Goal: Task Accomplishment & Management: Manage account settings

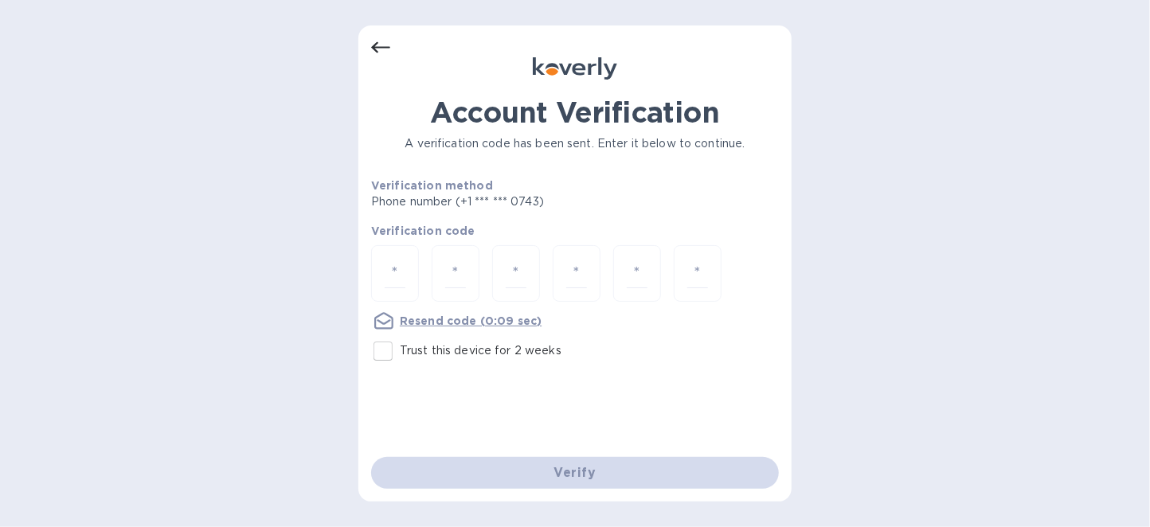
click at [388, 351] on input "Trust this device for 2 weeks" at bounding box center [382, 351] width 33 height 33
checkbox input "true"
click at [397, 270] on input "number" at bounding box center [395, 273] width 21 height 29
type input "7"
type input "9"
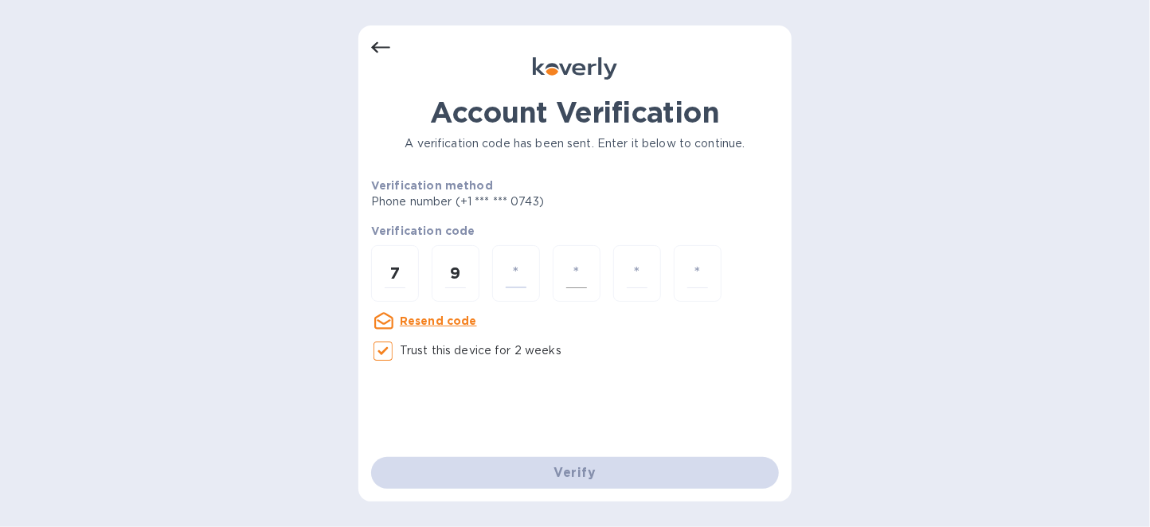
type input "6"
type input "5"
type input "3"
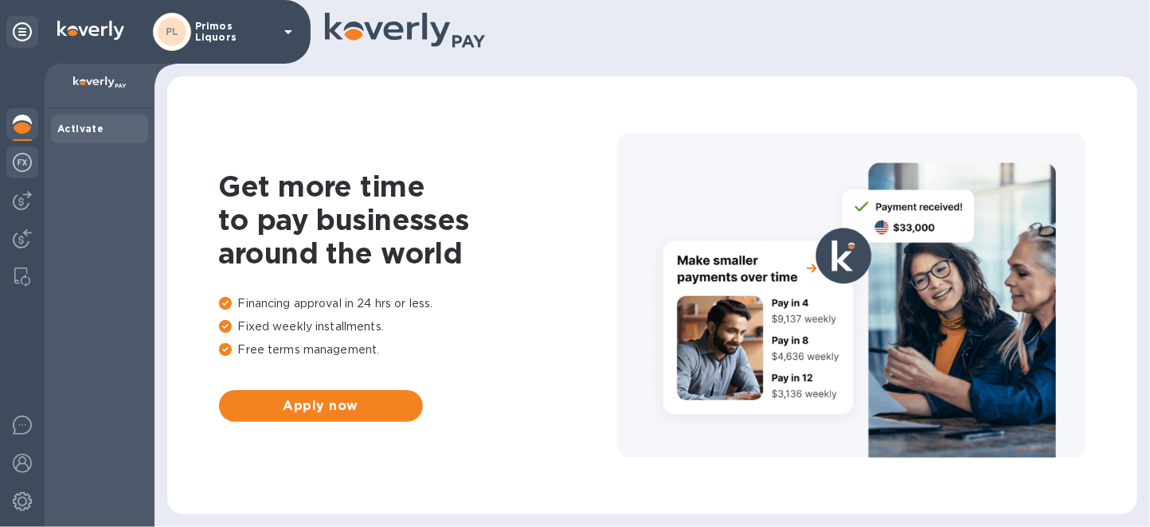
click at [23, 161] on img at bounding box center [22, 162] width 19 height 19
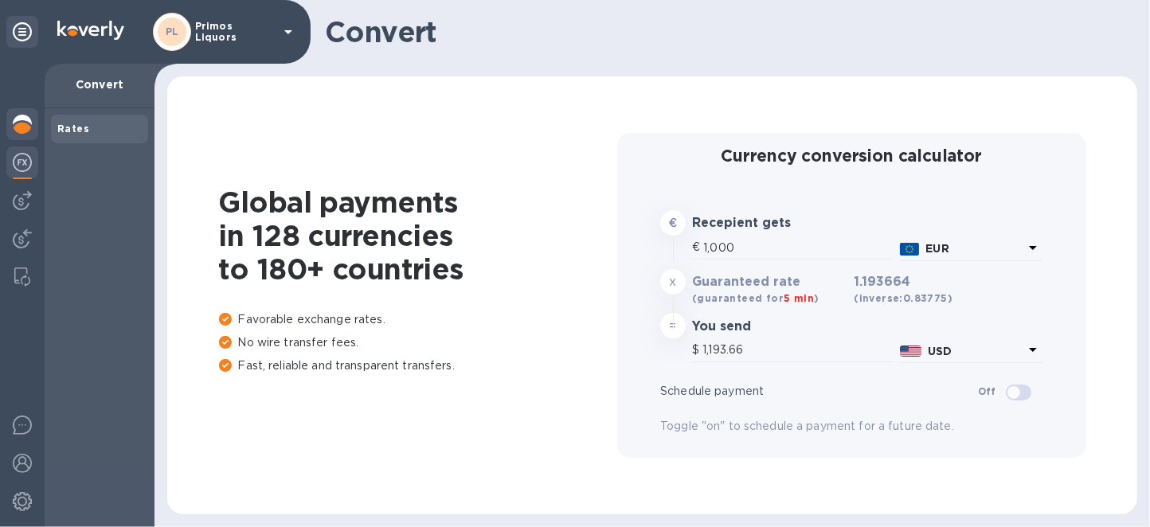
click at [24, 123] on img at bounding box center [22, 124] width 19 height 19
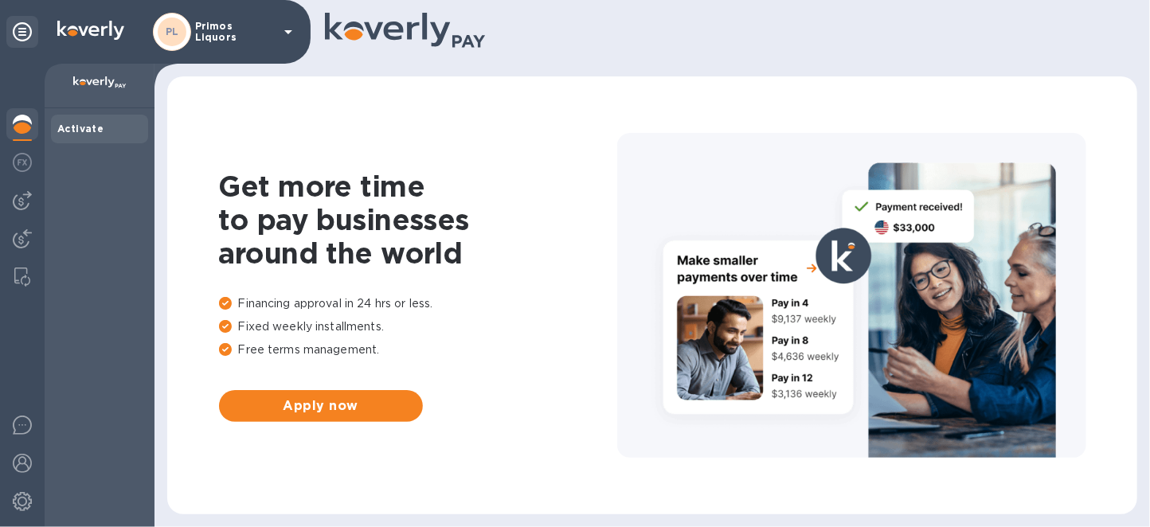
click at [115, 92] on p at bounding box center [99, 84] width 84 height 17
click at [231, 32] on p "Primos Liquors" at bounding box center [235, 32] width 80 height 22
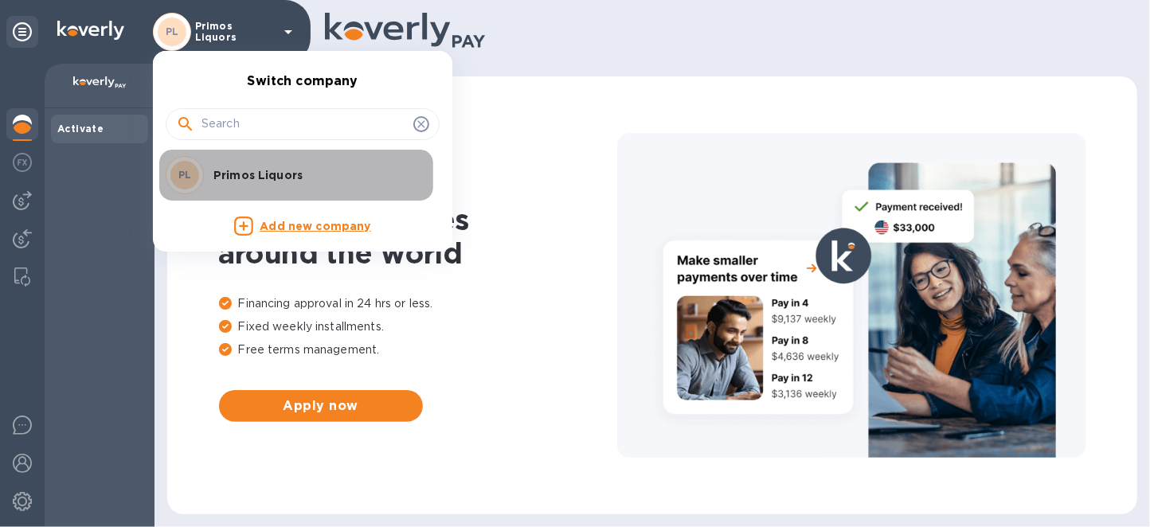
click at [260, 174] on p "Primos Liquors" at bounding box center [313, 175] width 201 height 16
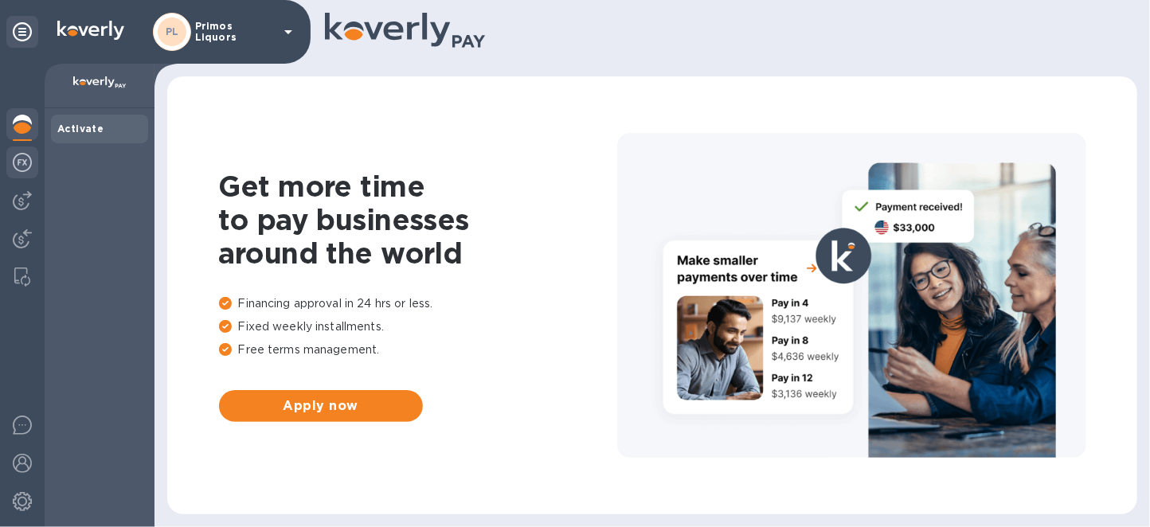
click at [6, 155] on div at bounding box center [22, 164] width 32 height 35
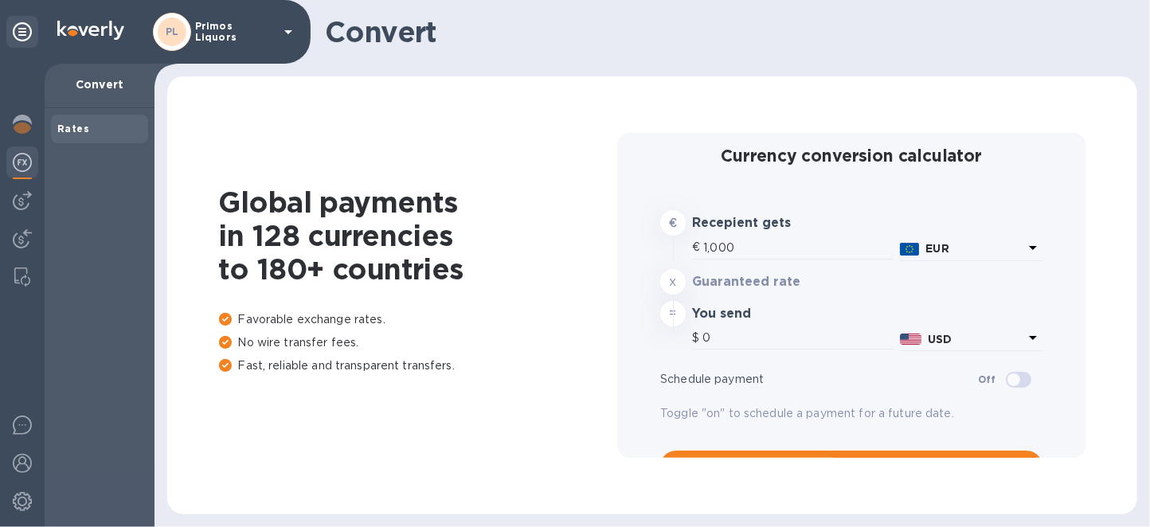
type input "1,193.66"
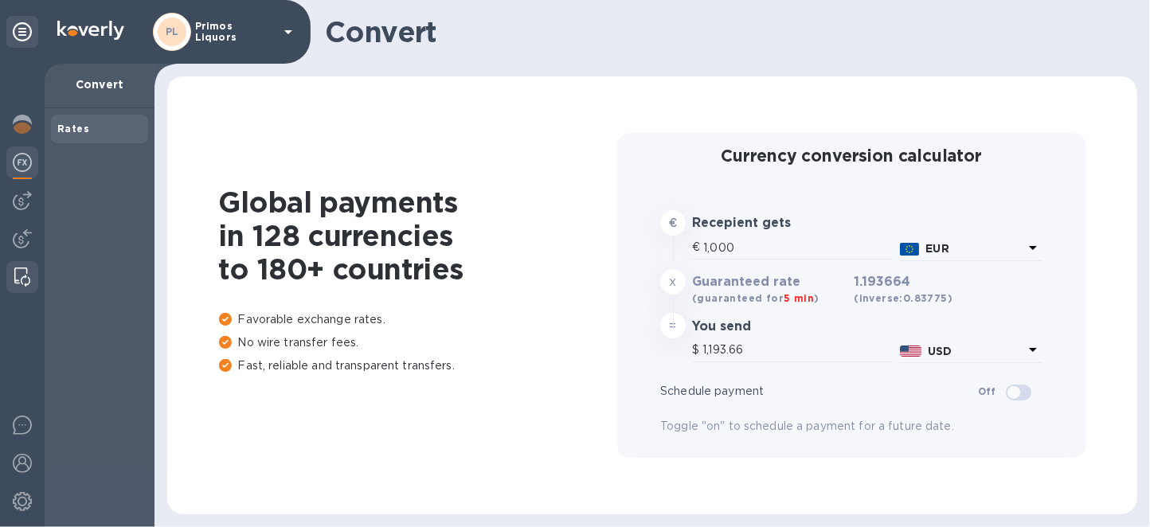
click at [29, 269] on img at bounding box center [22, 277] width 16 height 19
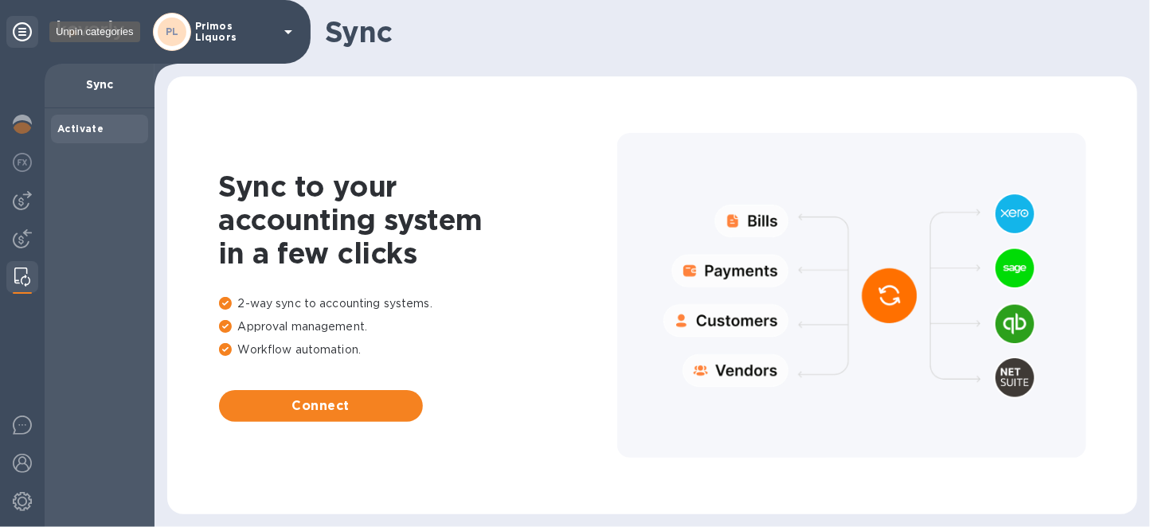
click at [33, 30] on div at bounding box center [22, 32] width 32 height 32
click at [22, 34] on icon at bounding box center [22, 31] width 19 height 19
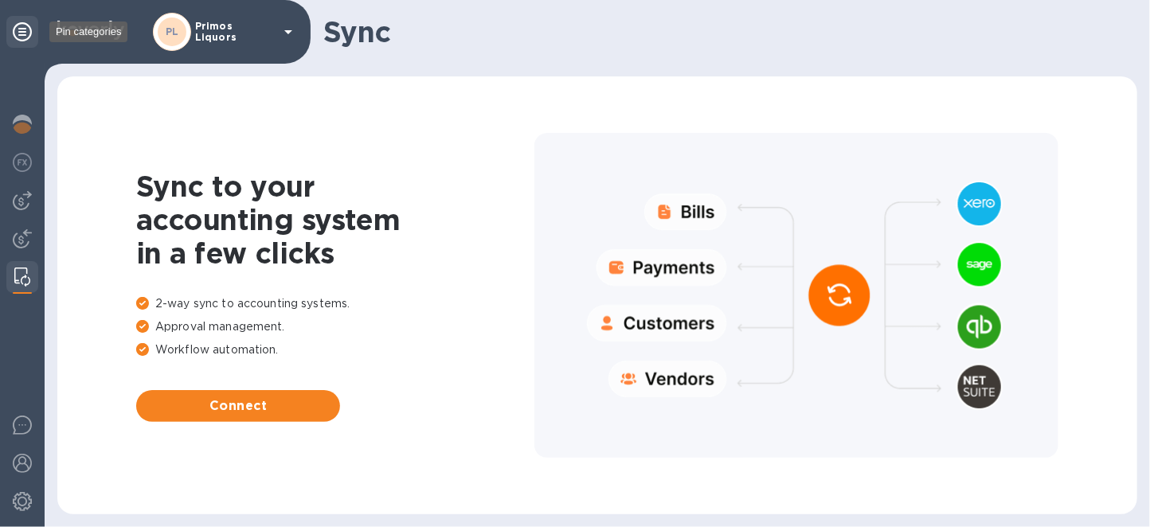
click at [19, 31] on icon at bounding box center [22, 31] width 19 height 19
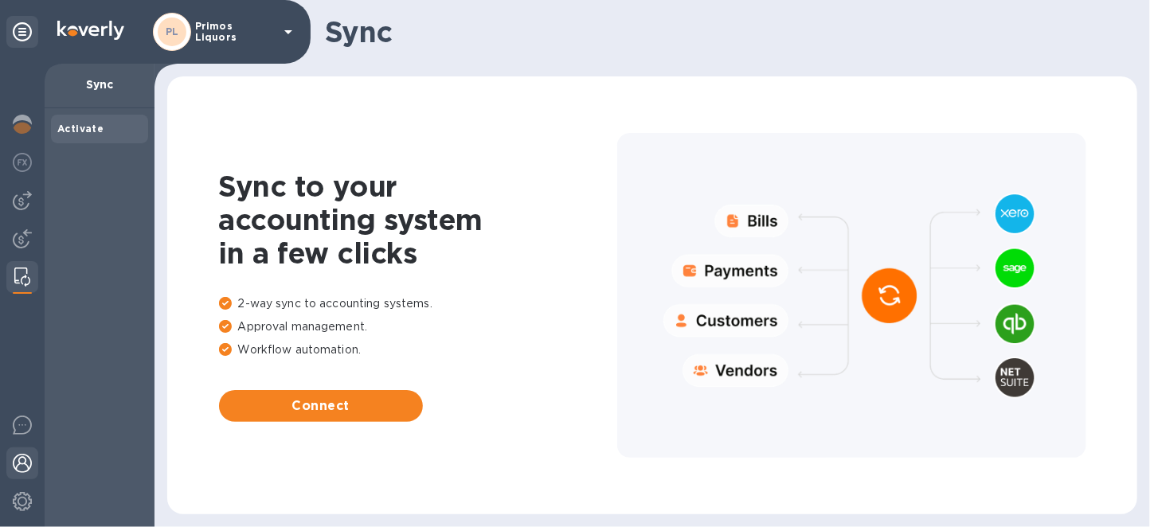
click at [28, 452] on div at bounding box center [22, 465] width 32 height 35
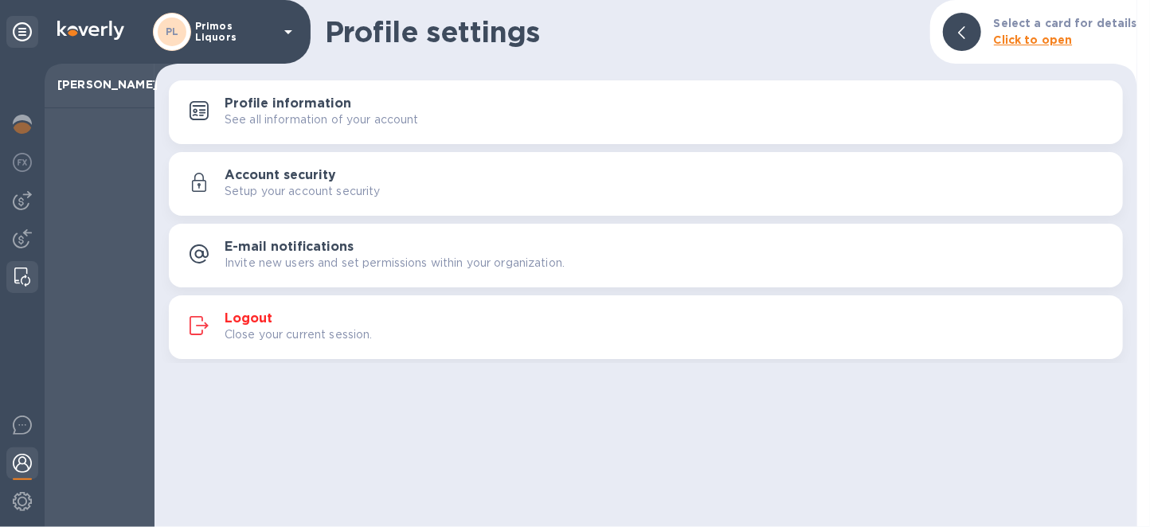
click at [28, 281] on img at bounding box center [22, 277] width 16 height 19
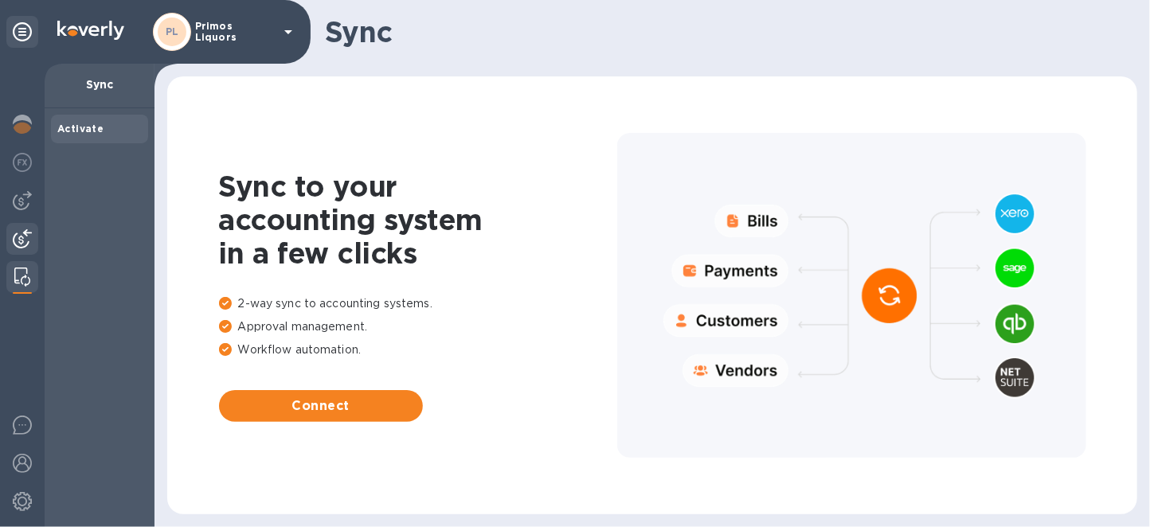
click at [32, 241] on div at bounding box center [22, 240] width 32 height 35
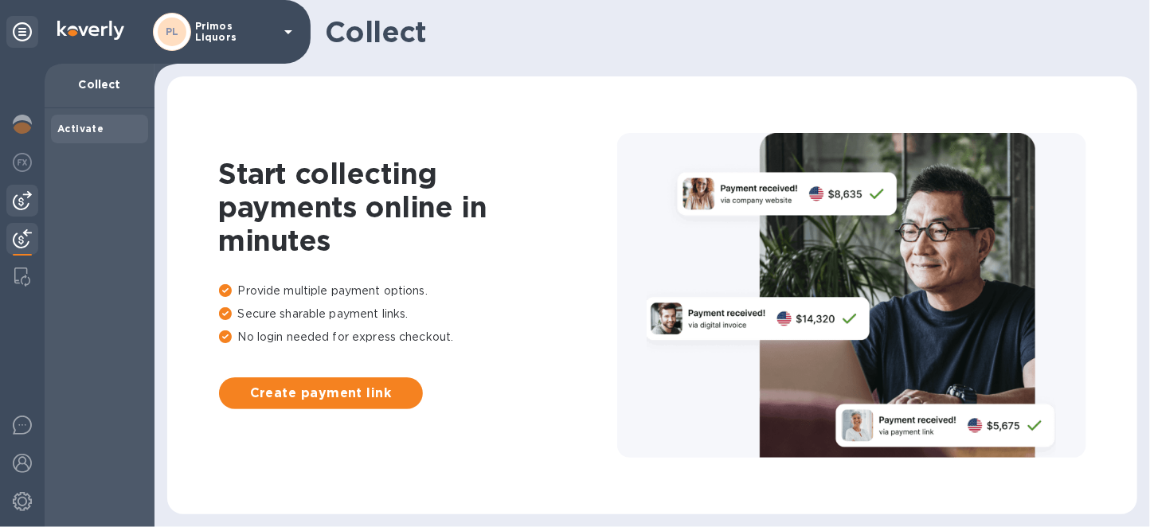
click at [22, 200] on img at bounding box center [22, 200] width 19 height 19
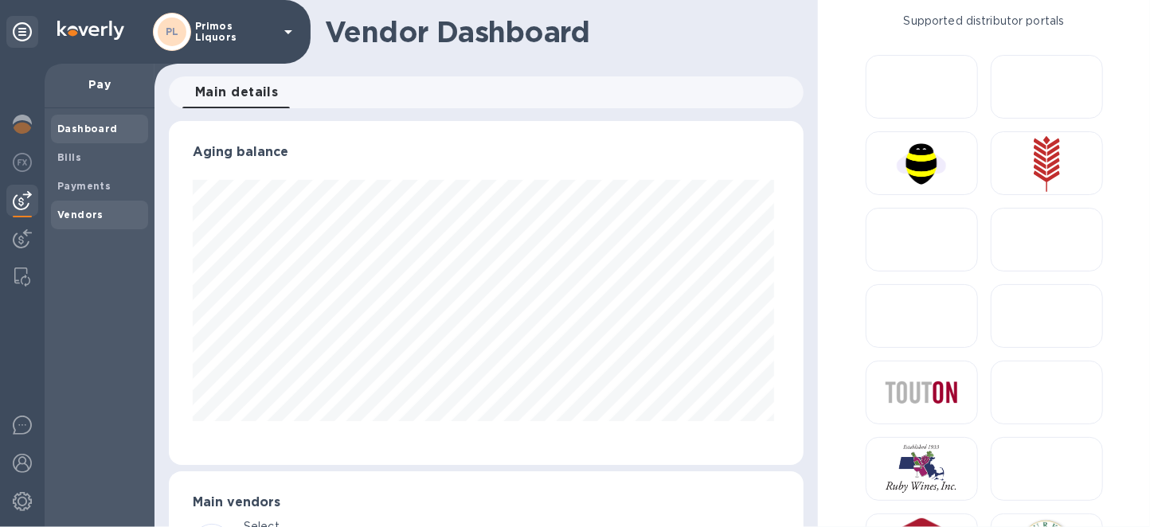
scroll to position [343, 629]
click at [65, 151] on b "Bills" at bounding box center [69, 157] width 24 height 12
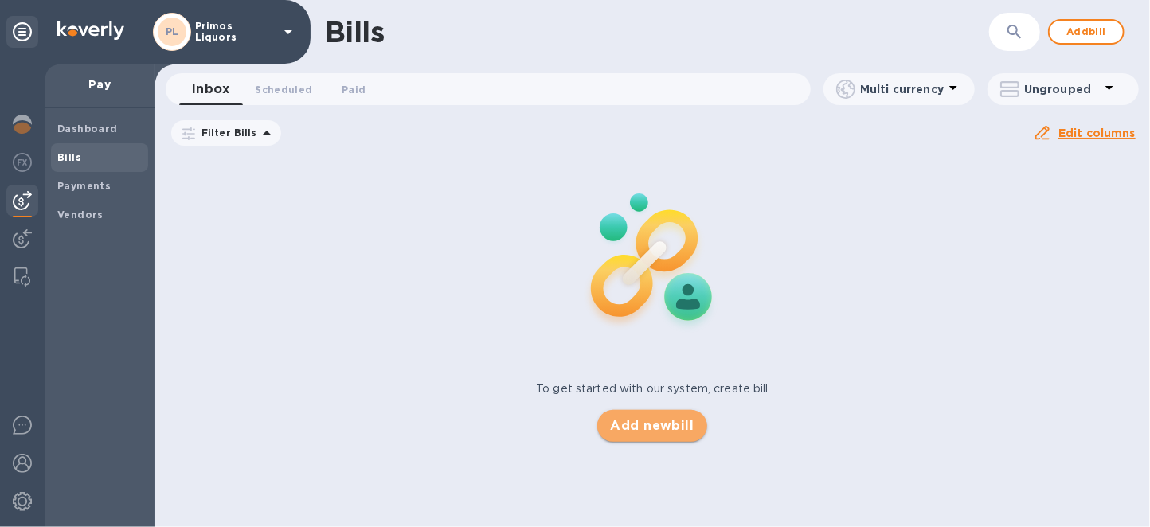
click at [637, 439] on button "Add new bill" at bounding box center [651, 426] width 109 height 32
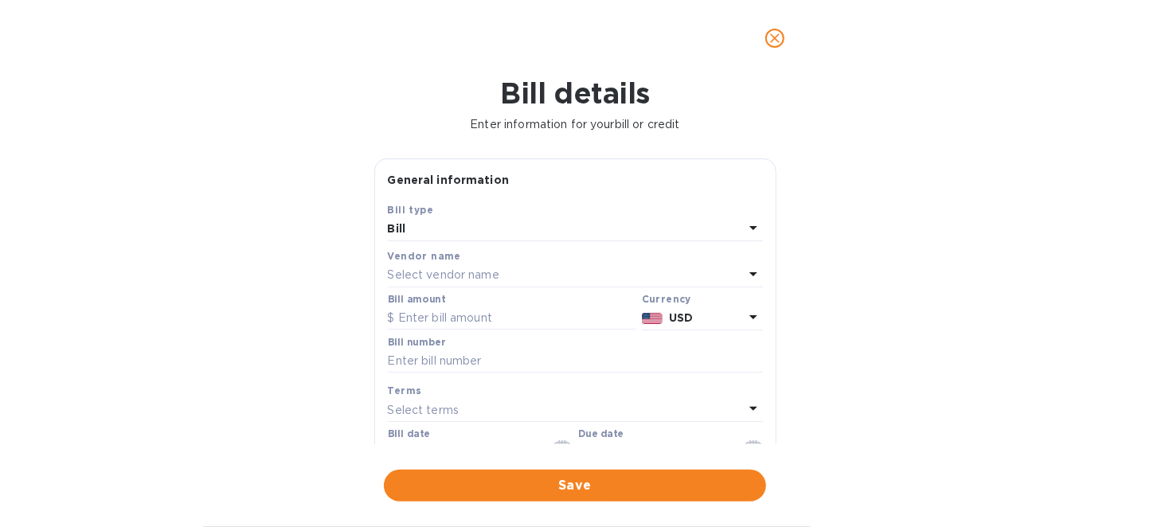
click at [434, 276] on p "Select vendor name" at bounding box center [444, 275] width 112 height 17
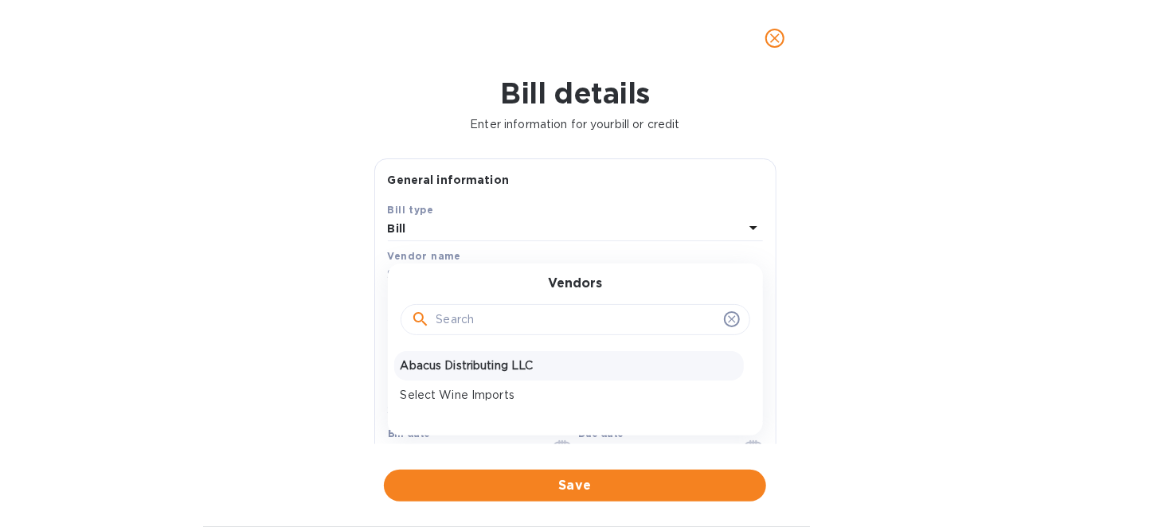
click at [478, 359] on p "Abacus Distributing LLC" at bounding box center [569, 366] width 337 height 17
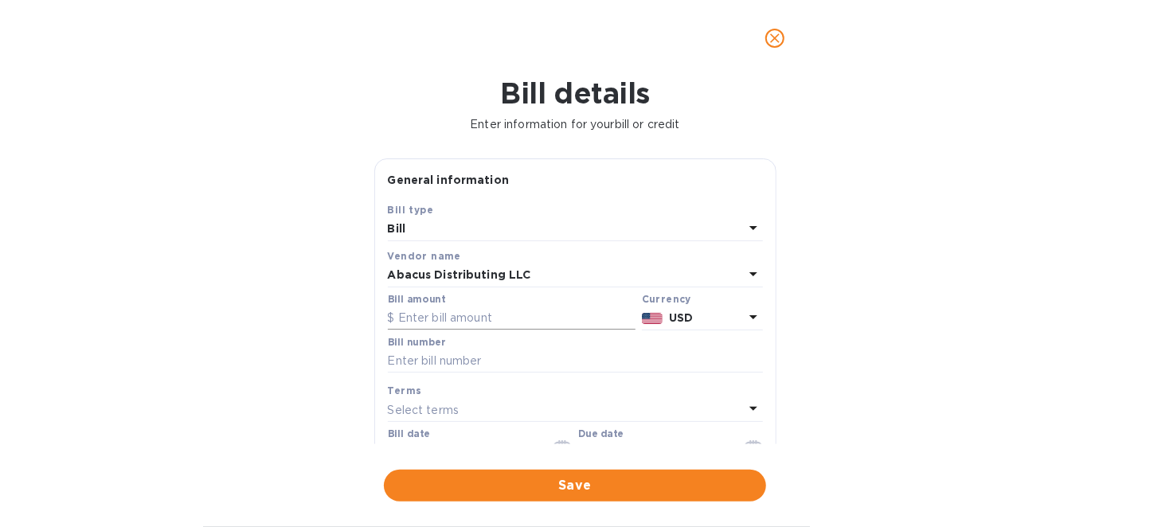
click at [444, 319] on input "text" at bounding box center [512, 319] width 248 height 24
type input "261.34"
click at [409, 359] on input "text" at bounding box center [575, 362] width 375 height 24
type input "328799"
click at [533, 411] on div "Select terms" at bounding box center [566, 410] width 356 height 22
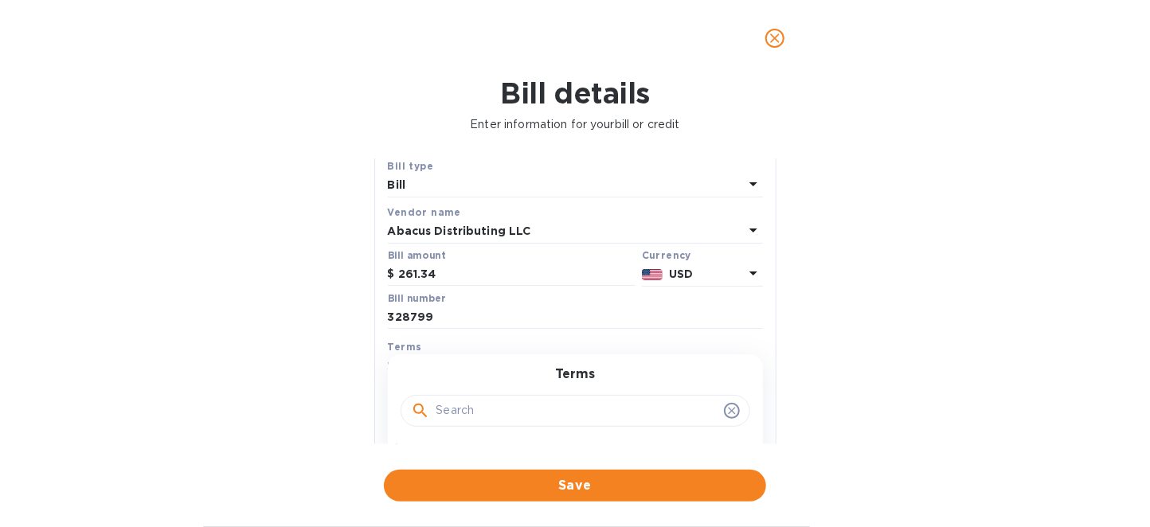
scroll to position [178, 0]
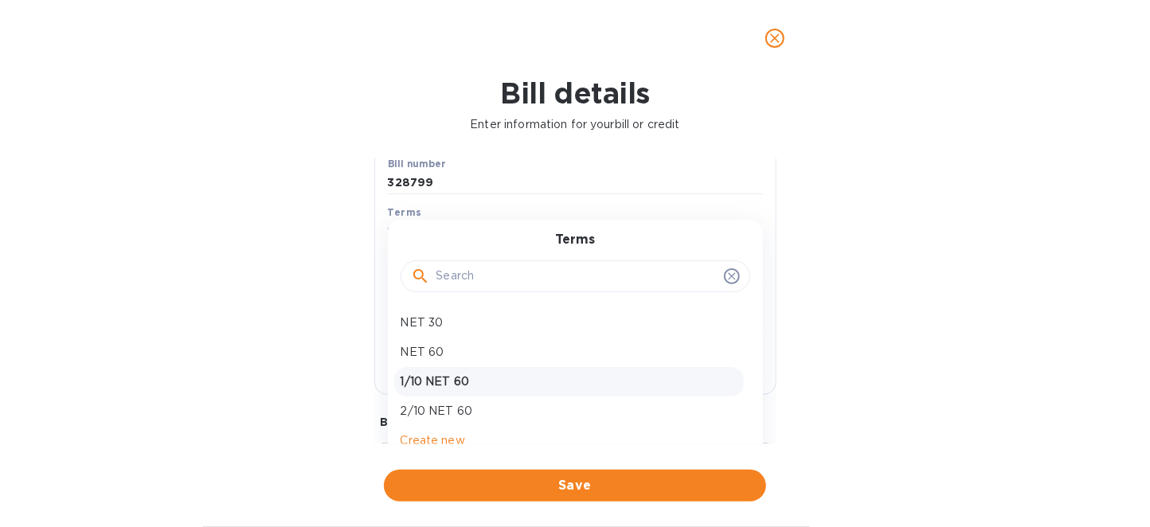
click at [481, 388] on p "1/10 NET 60" at bounding box center [569, 382] width 337 height 17
type input "11/15/2025"
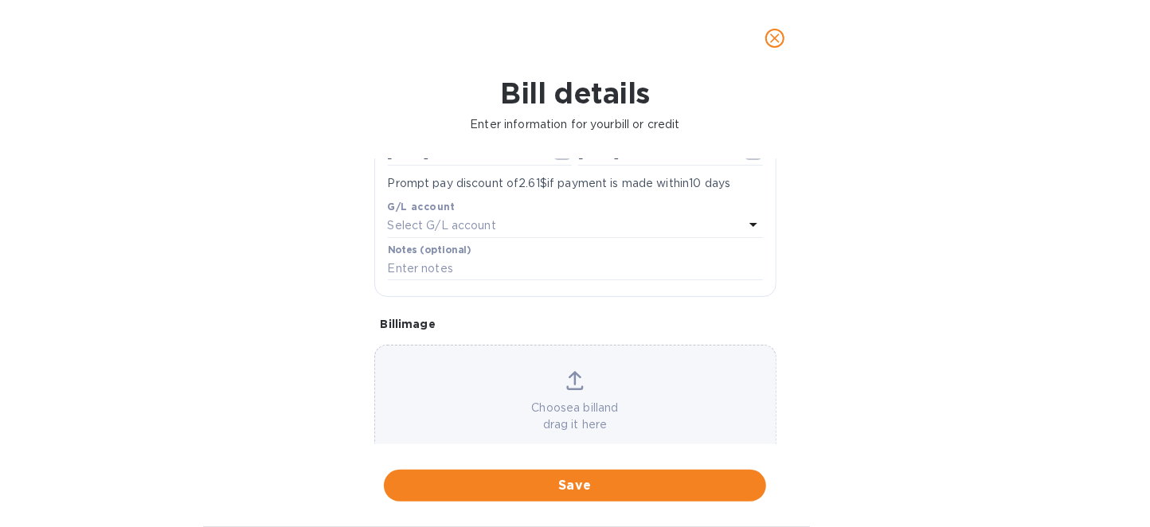
scroll to position [333, 0]
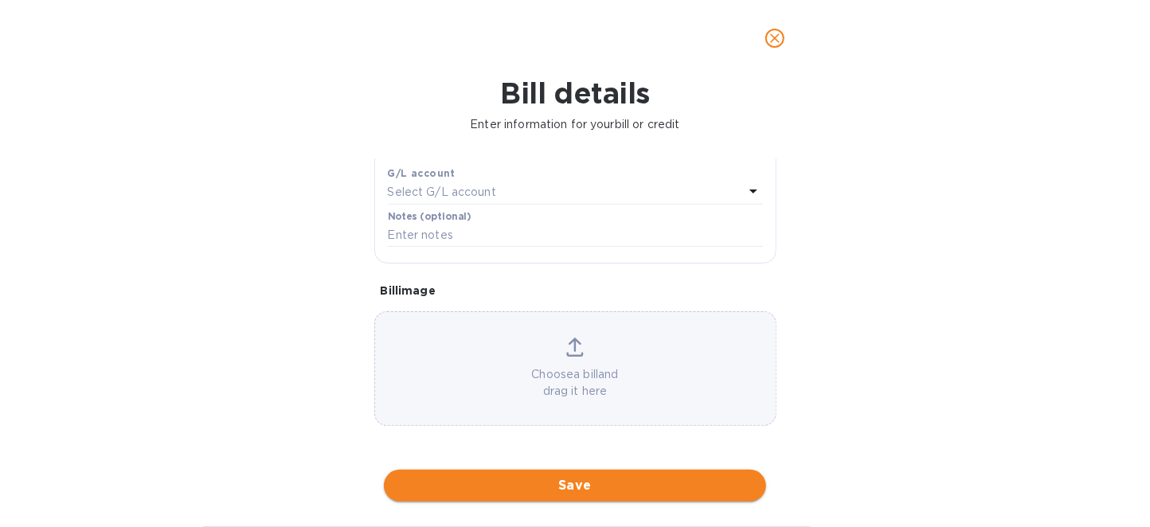
click at [542, 487] on span "Save" at bounding box center [575, 485] width 357 height 19
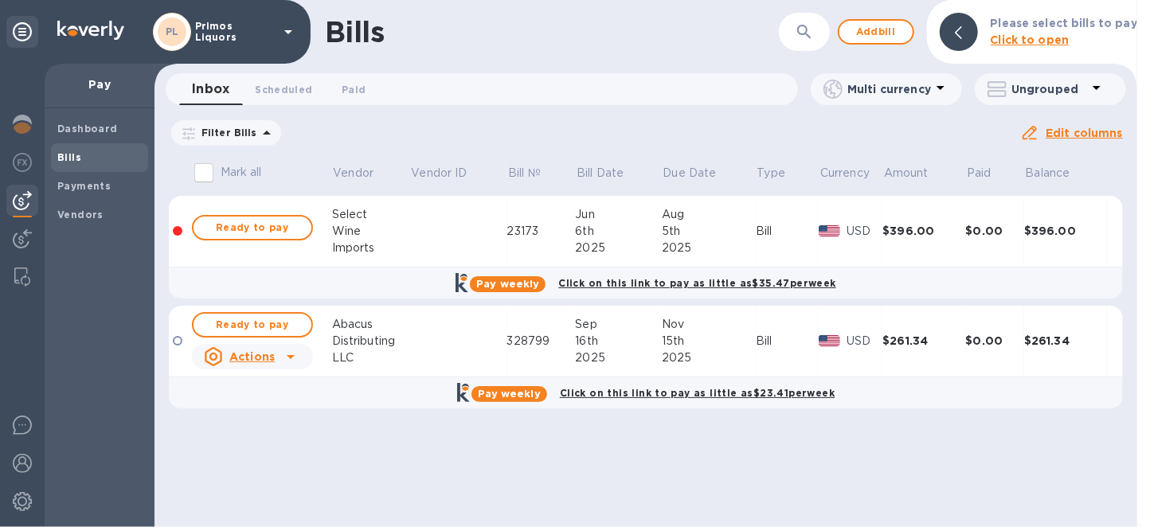
click at [178, 342] on div at bounding box center [178, 341] width 10 height 10
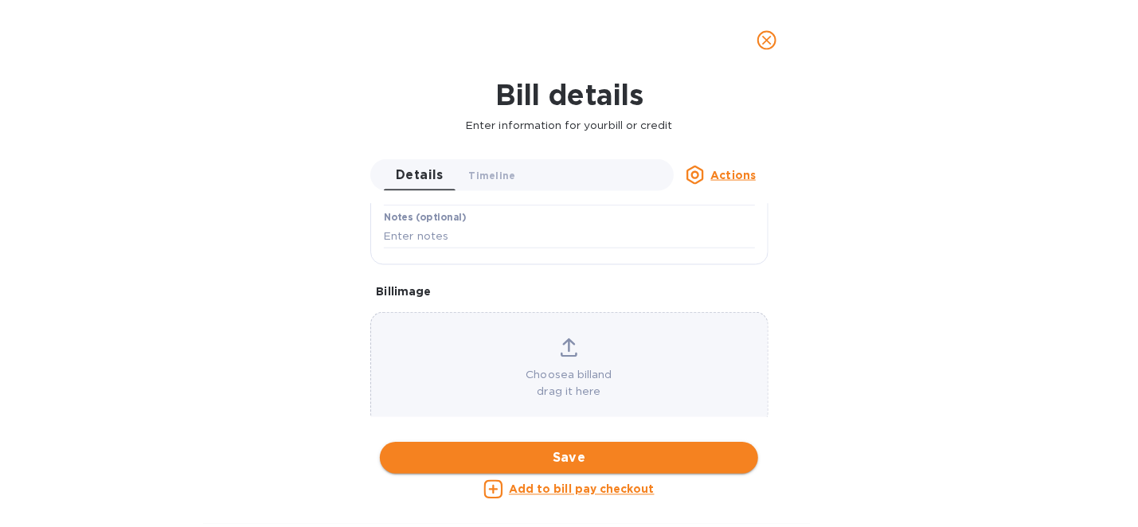
scroll to position [425, 0]
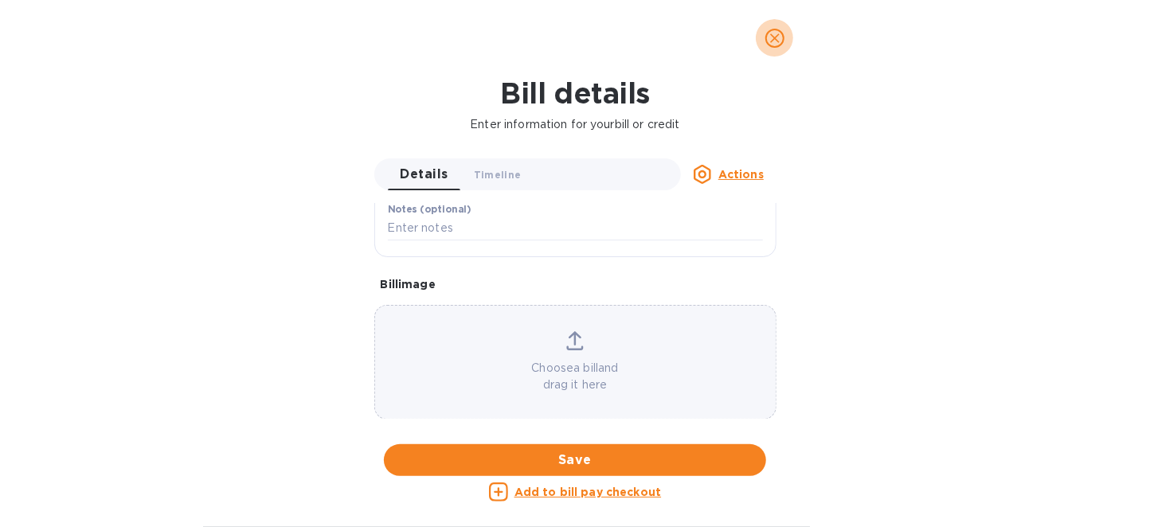
click at [772, 39] on icon "close" at bounding box center [775, 38] width 16 height 16
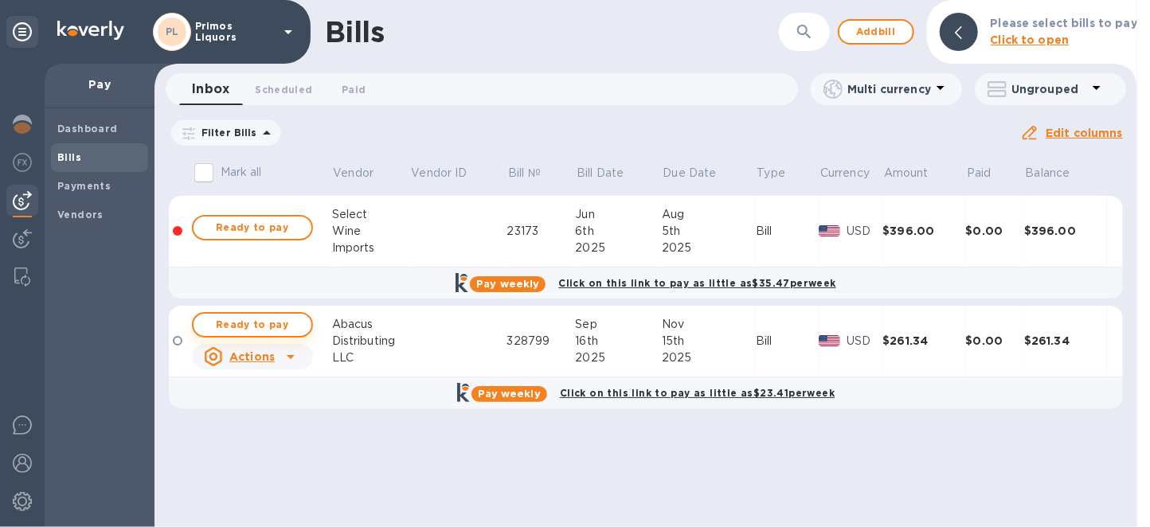
click at [292, 331] on span "Ready to pay" at bounding box center [252, 324] width 92 height 19
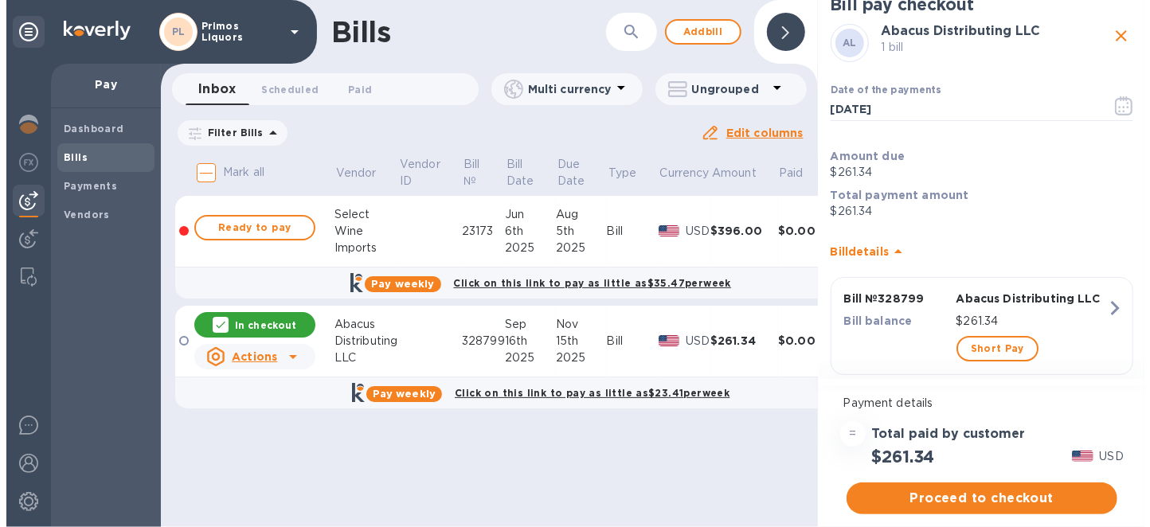
scroll to position [43, 0]
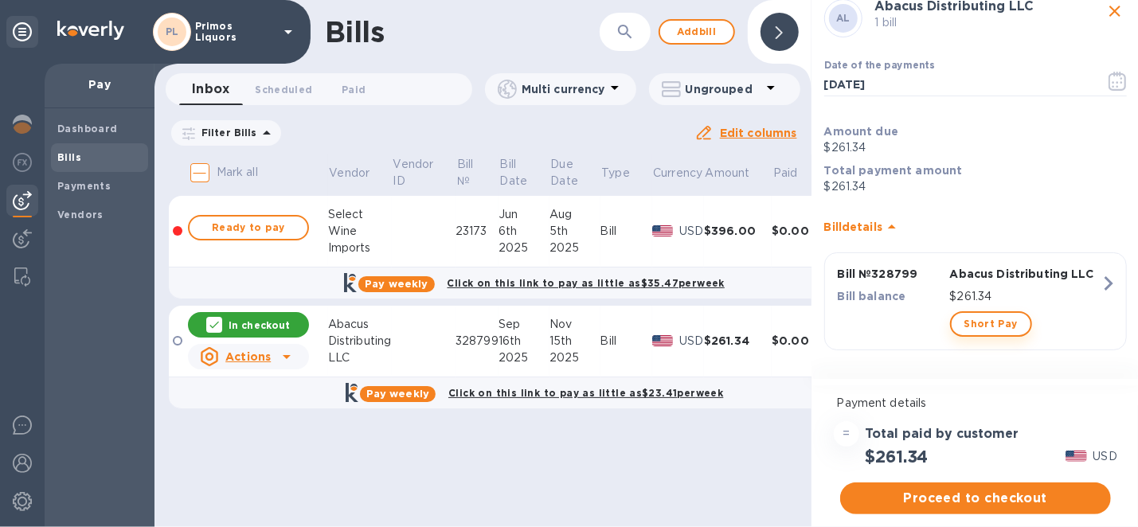
click at [981, 328] on span "Short Pay" at bounding box center [991, 324] width 53 height 19
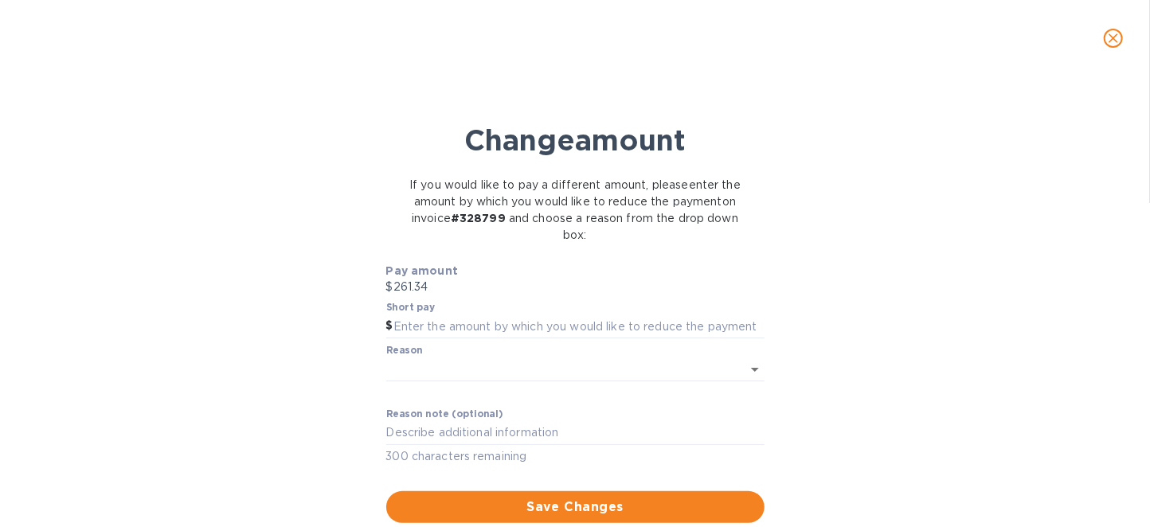
click at [1108, 37] on icon "close" at bounding box center [1114, 38] width 16 height 16
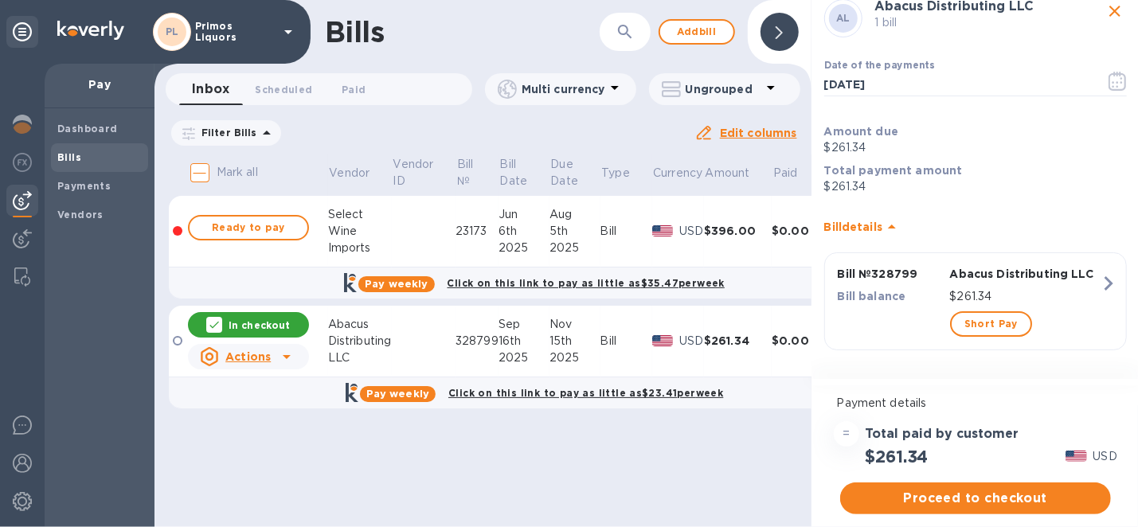
click at [1094, 286] on icon "button" at bounding box center [1108, 283] width 29 height 29
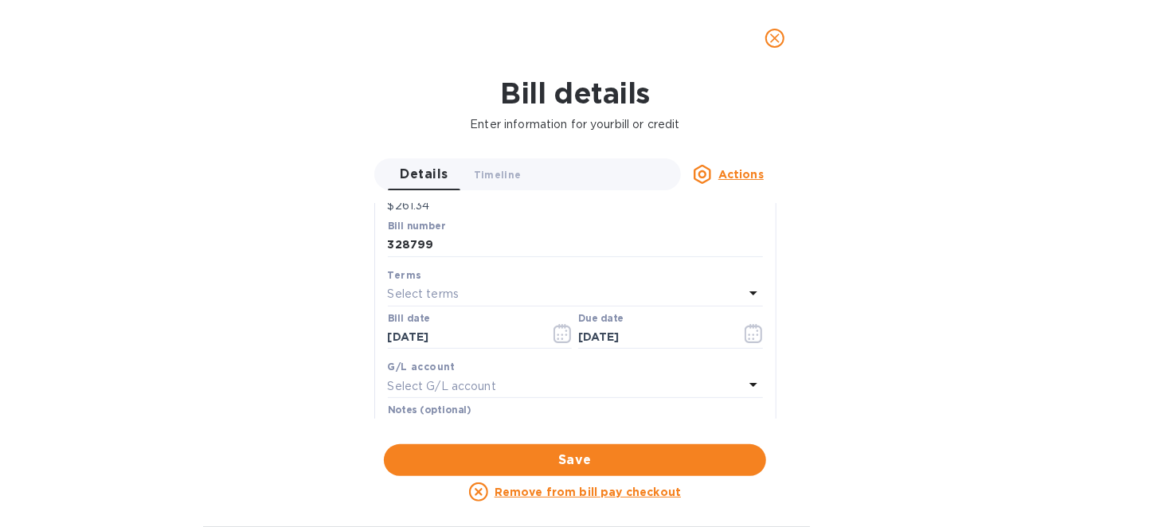
scroll to position [239, 0]
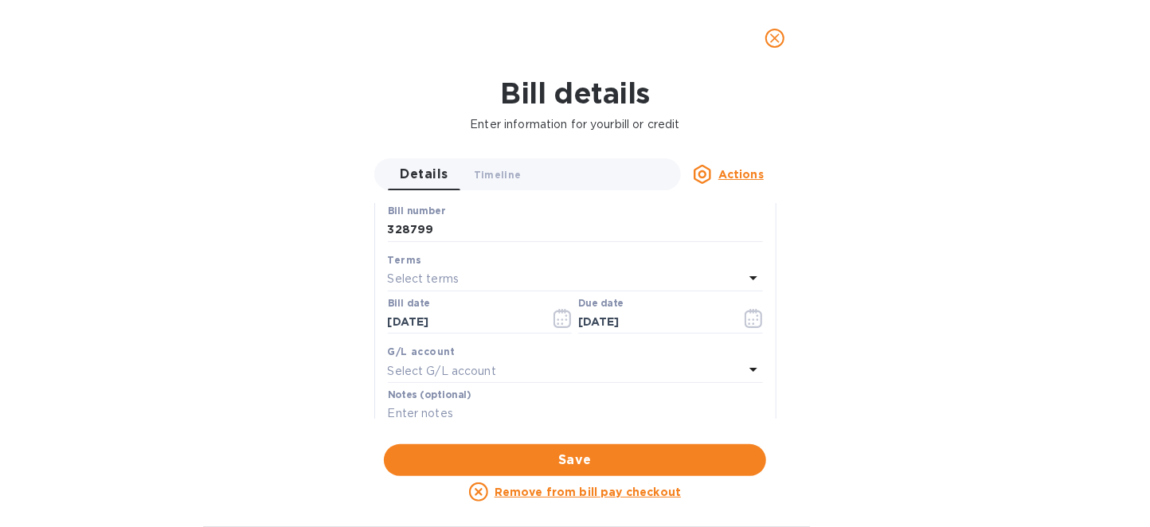
click at [439, 262] on div "Terms" at bounding box center [575, 260] width 375 height 17
click at [440, 268] on div "Select terms" at bounding box center [566, 279] width 356 height 22
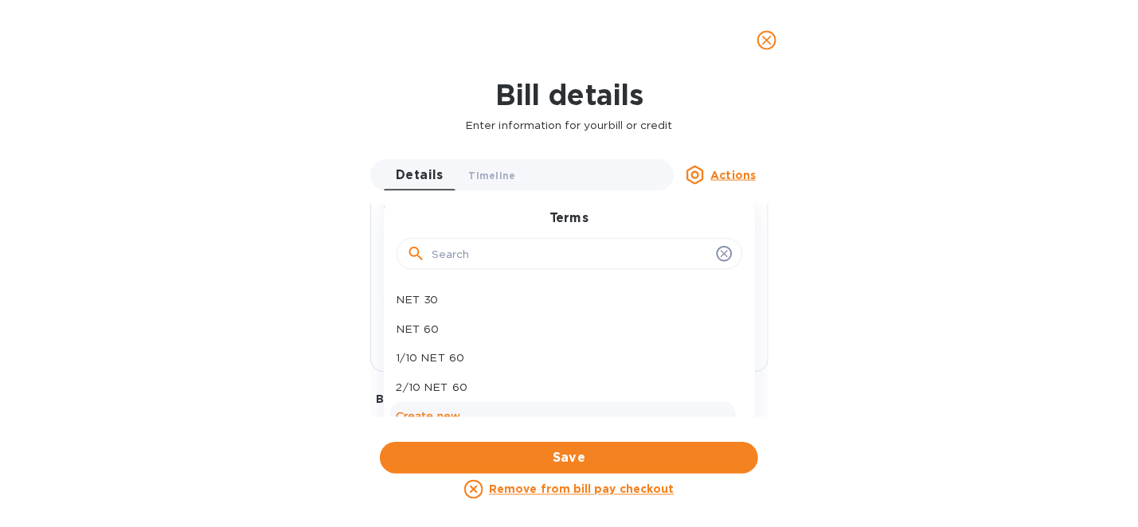
scroll to position [319, 0]
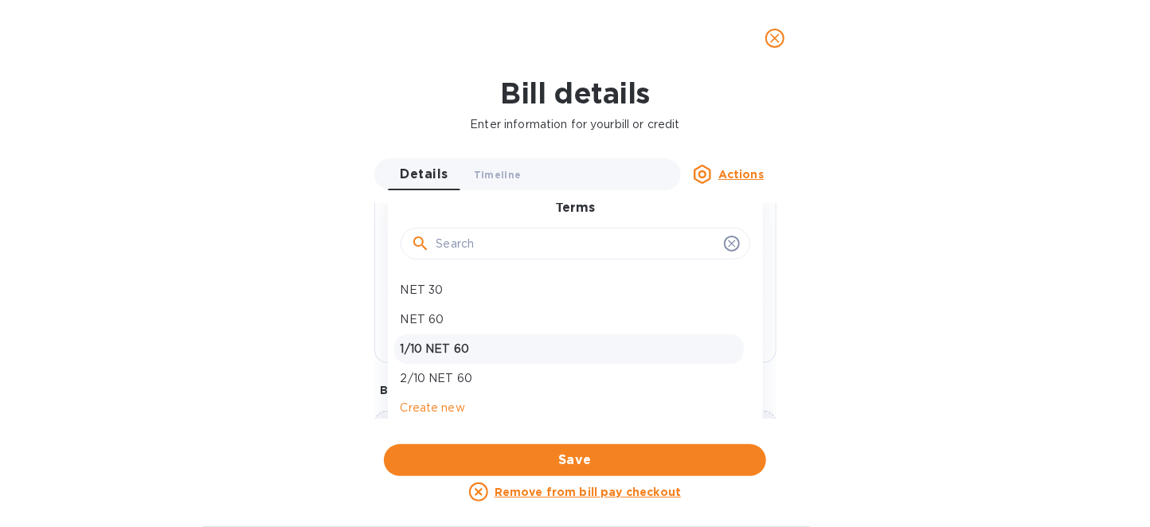
click at [462, 354] on p "1/10 NET 60" at bounding box center [569, 349] width 337 height 17
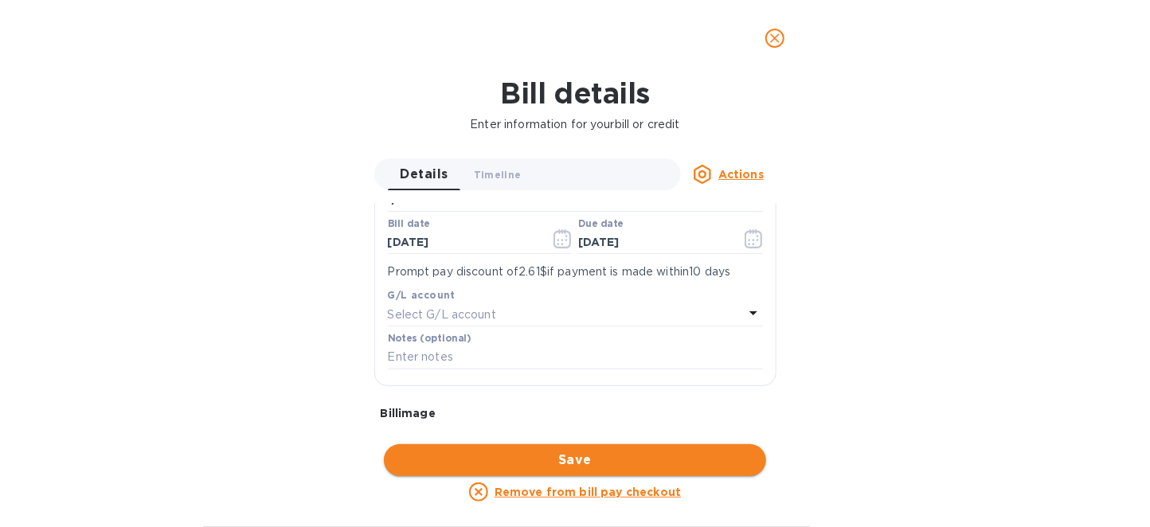
click at [547, 464] on span "Save" at bounding box center [575, 460] width 357 height 19
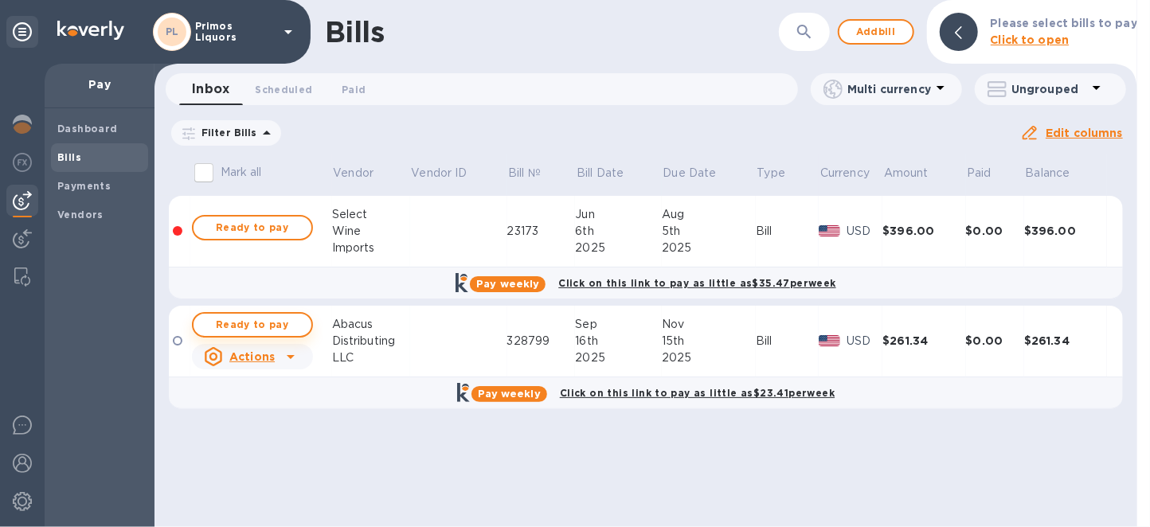
click at [296, 330] on span "Ready to pay" at bounding box center [252, 324] width 92 height 19
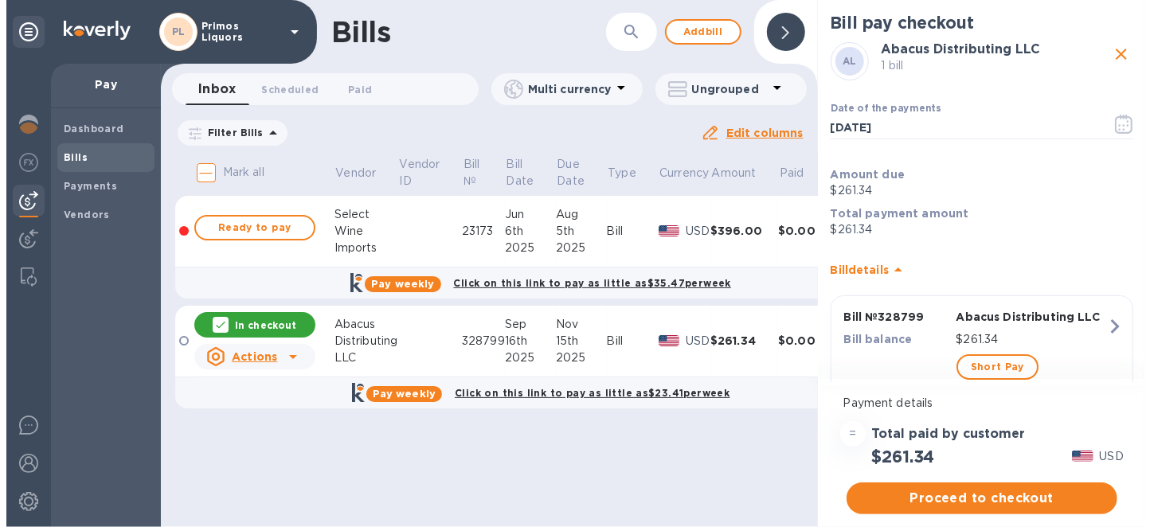
scroll to position [43, 0]
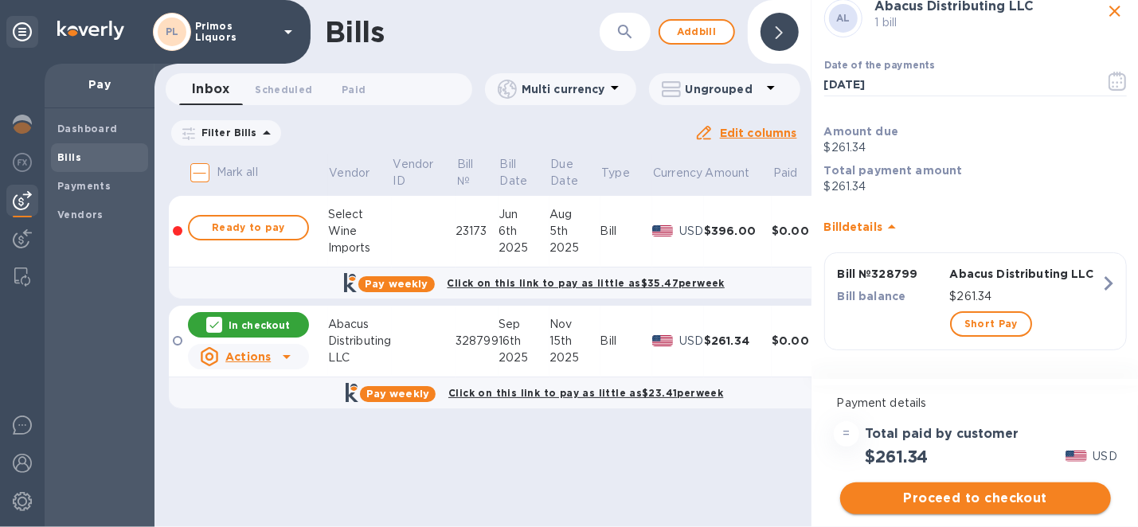
click at [974, 498] on span "Proceed to checkout" at bounding box center [975, 498] width 245 height 19
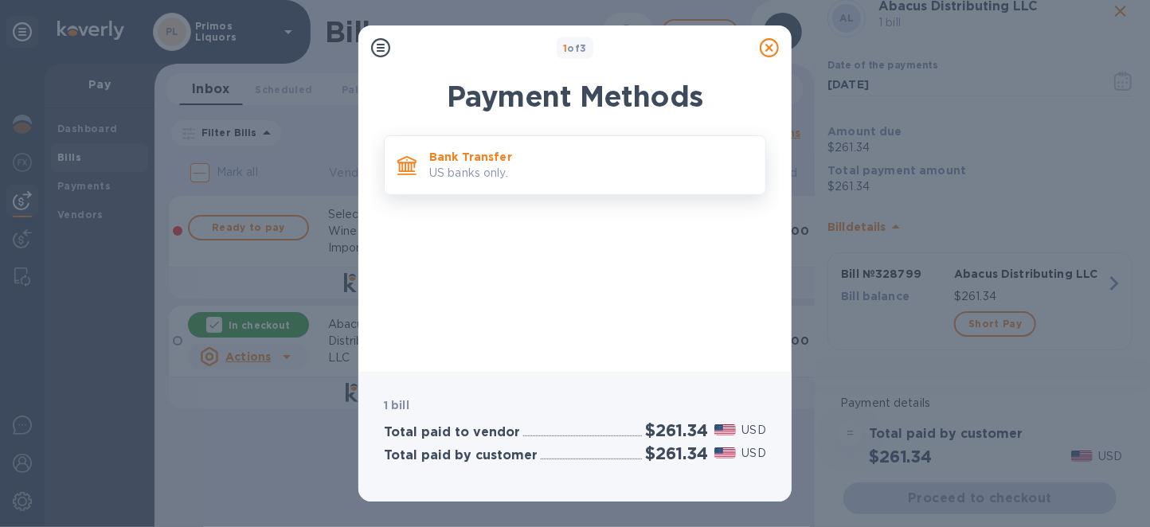
click at [524, 166] on p "US banks only." at bounding box center [590, 173] width 323 height 17
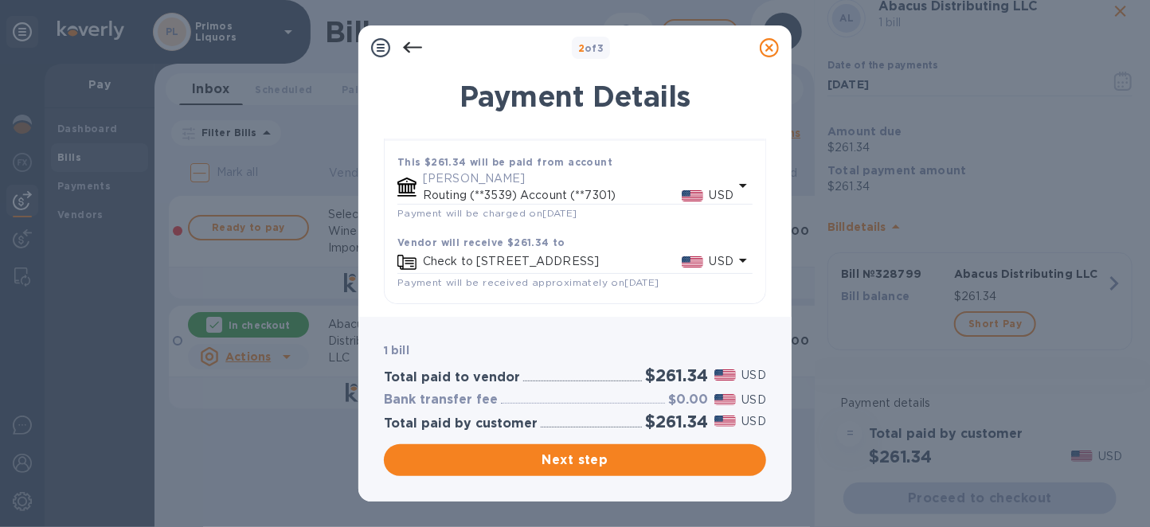
scroll to position [118, 0]
click at [635, 461] on span "Next step" at bounding box center [575, 460] width 357 height 19
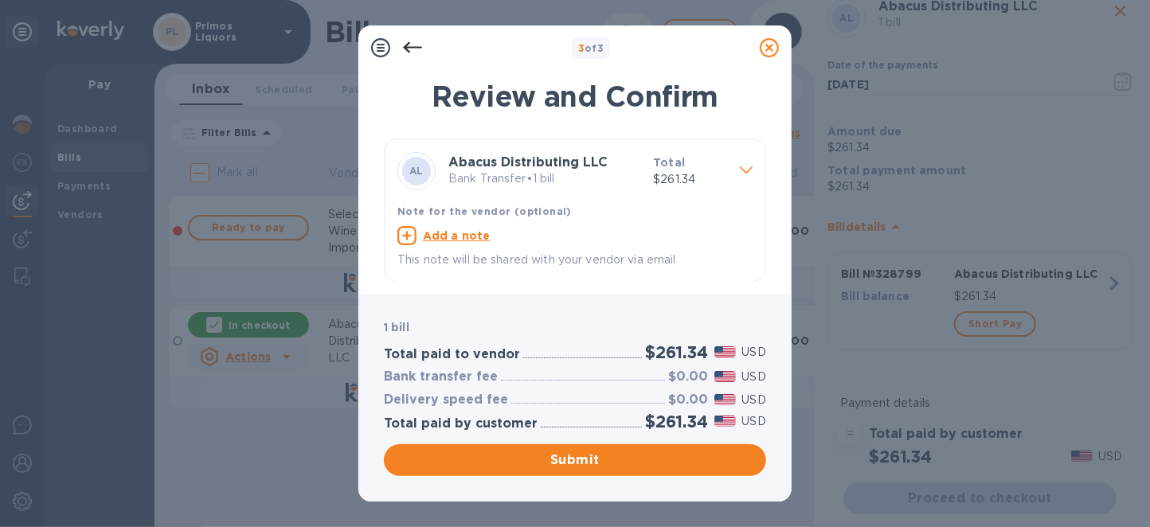
scroll to position [1, 0]
click at [769, 49] on icon at bounding box center [769, 47] width 19 height 19
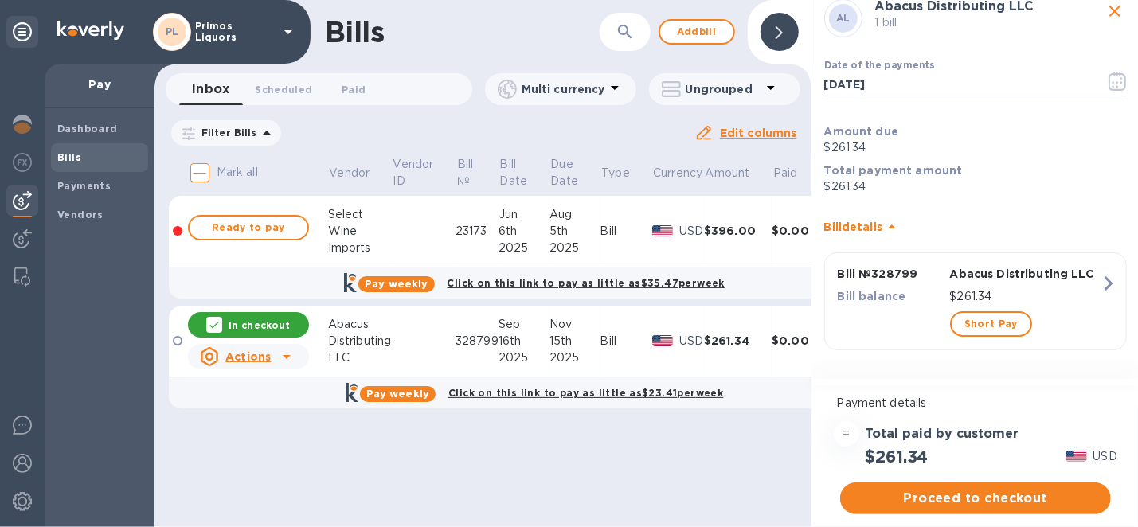
click at [755, 342] on div "$261.34" at bounding box center [738, 341] width 68 height 16
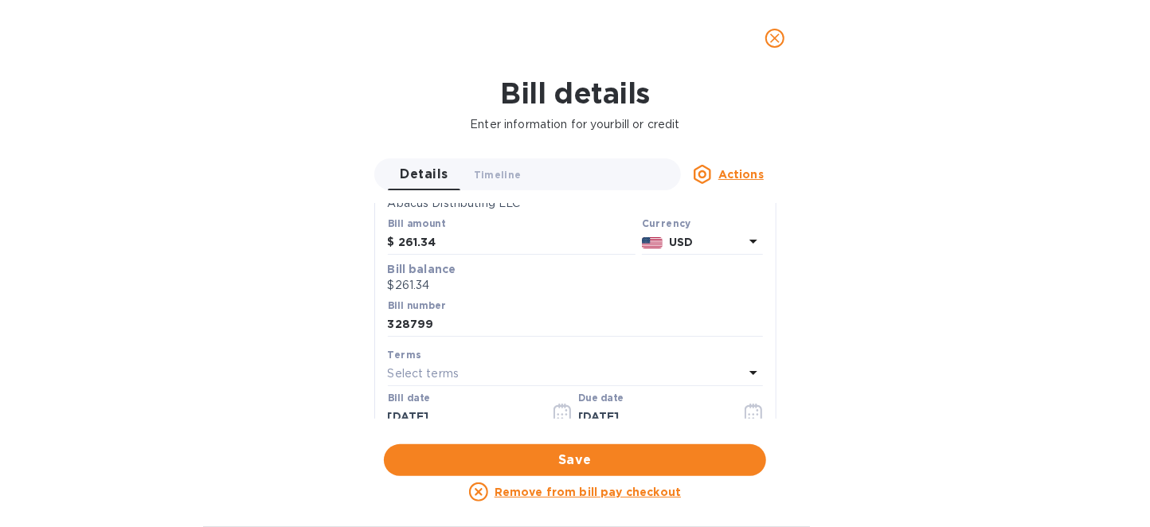
scroll to position [159, 0]
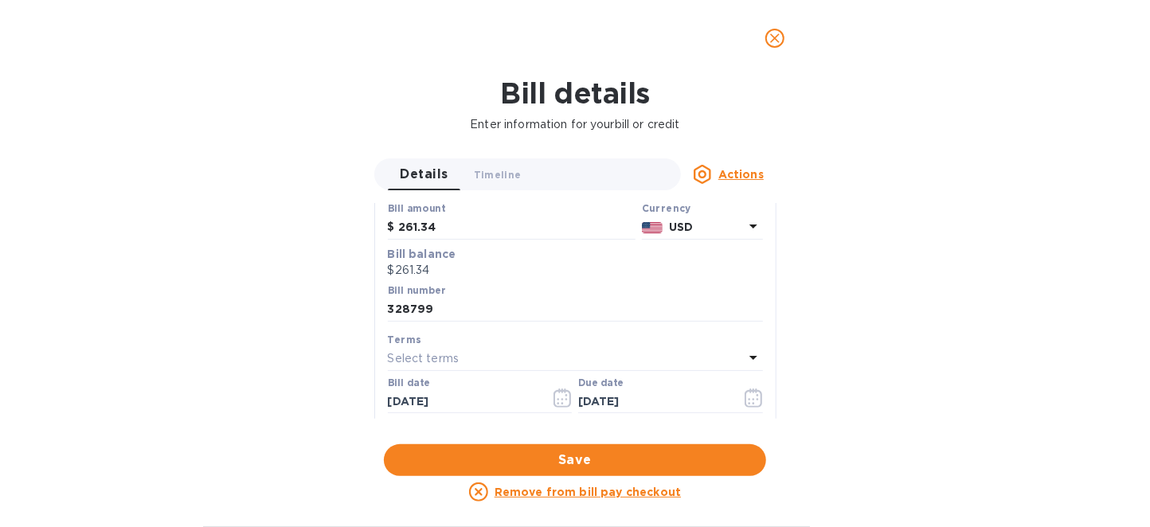
click at [542, 364] on div "Select terms" at bounding box center [566, 359] width 356 height 22
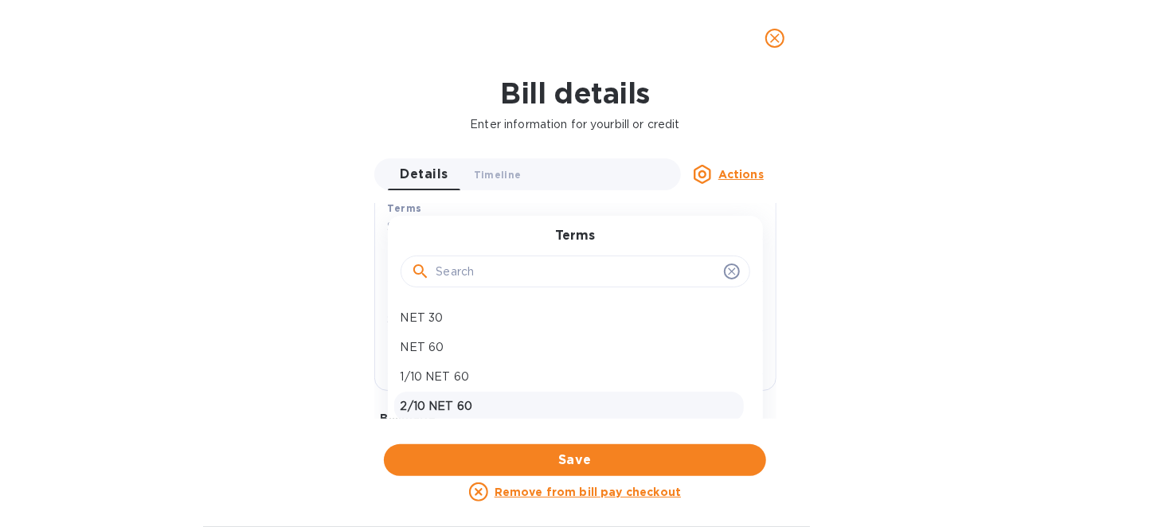
scroll to position [299, 0]
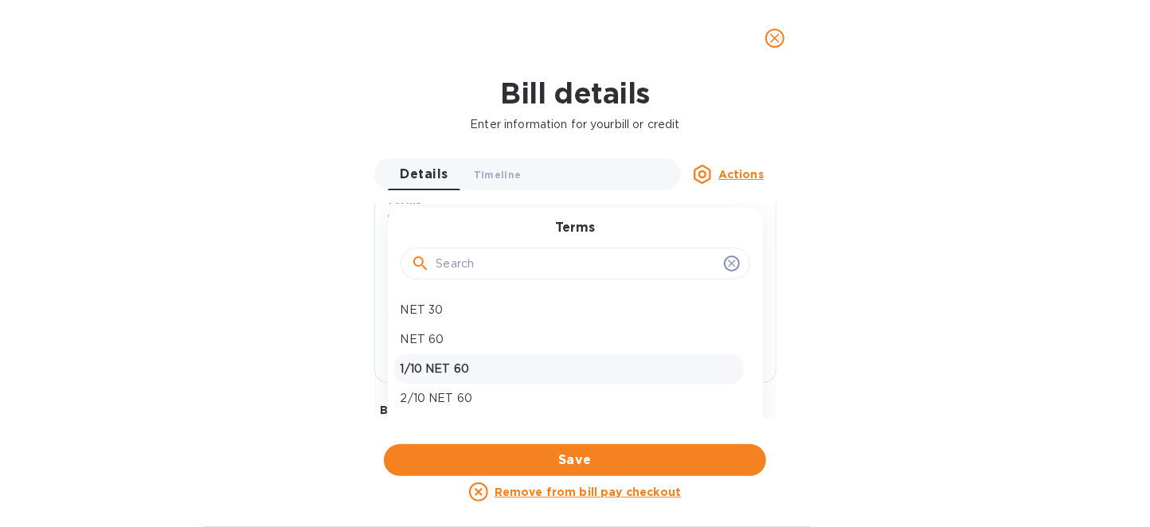
click at [448, 367] on p "1/10 NET 60" at bounding box center [569, 369] width 337 height 17
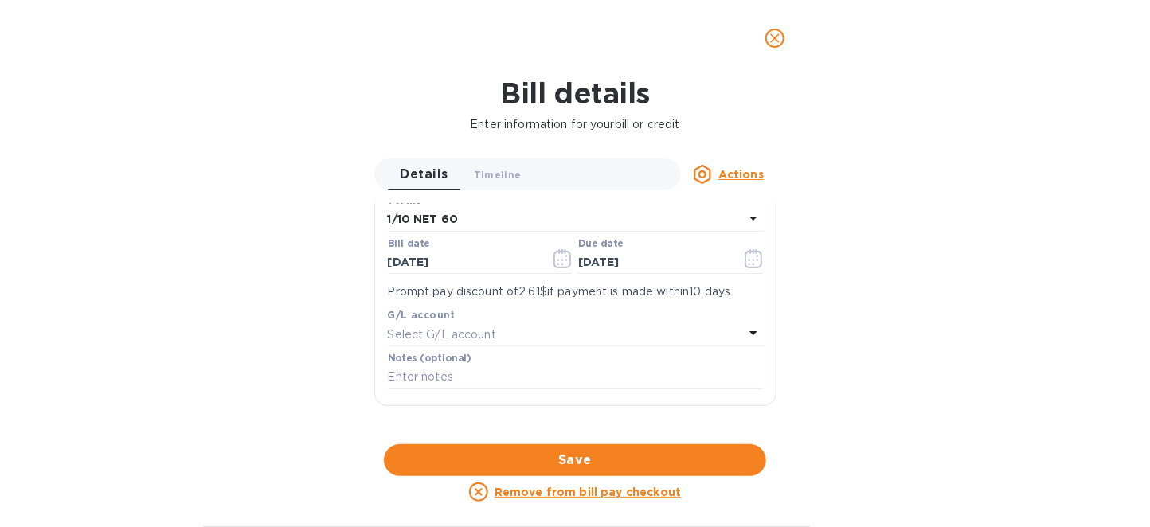
click at [483, 330] on p "Select G/L account" at bounding box center [442, 335] width 108 height 17
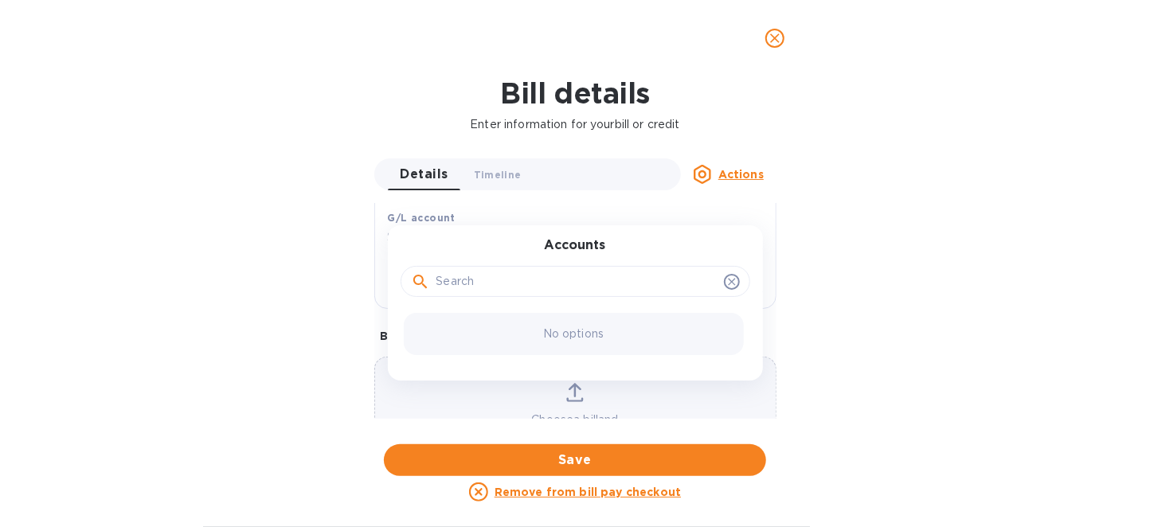
scroll to position [397, 0]
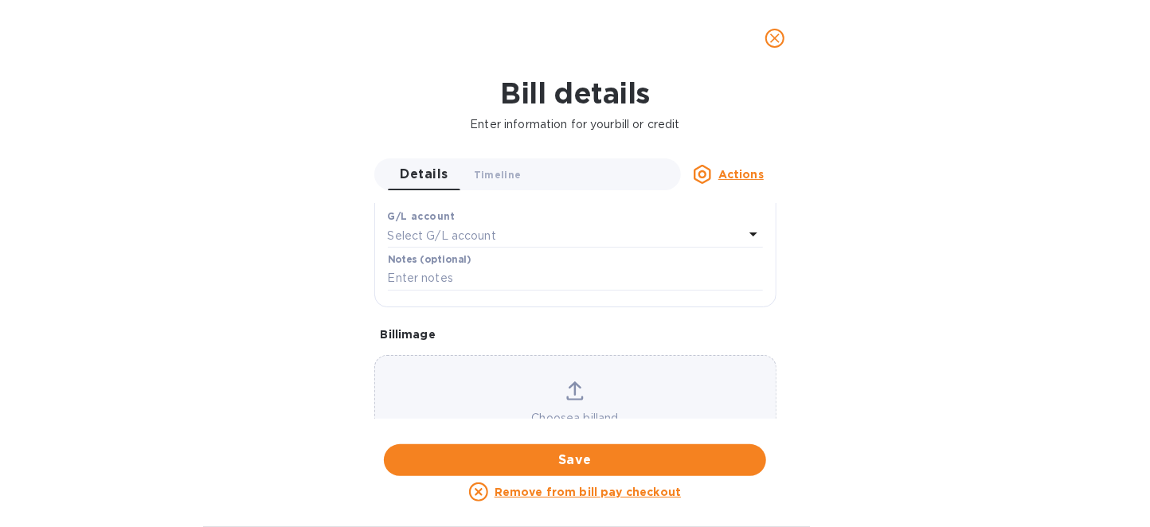
click at [354, 237] on div "Bill details Enter information for your bill or credit Details 0 Timeline 0 Act…" at bounding box center [575, 301] width 1150 height 451
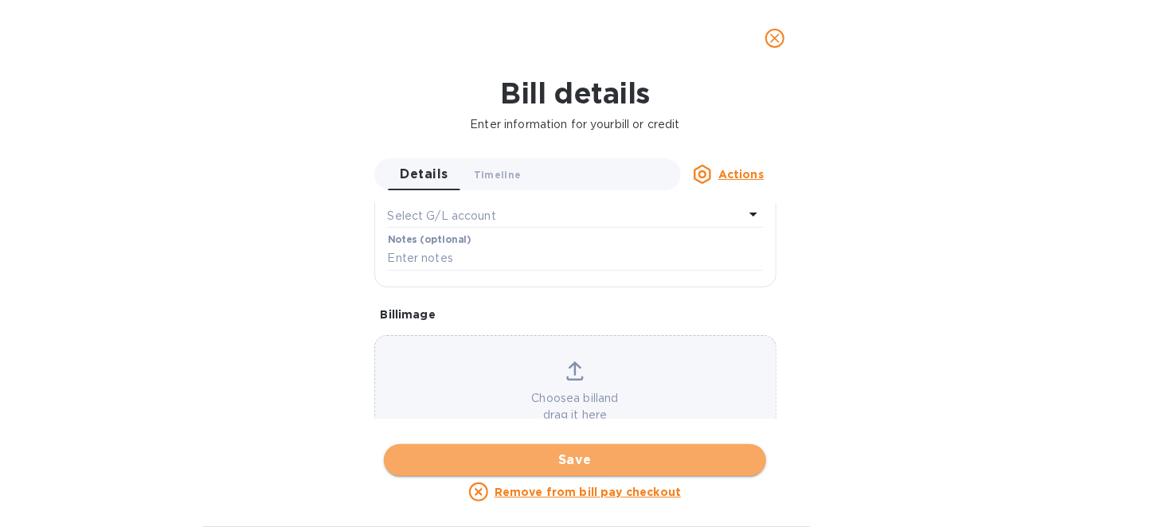
click at [517, 460] on span "Save" at bounding box center [575, 460] width 357 height 19
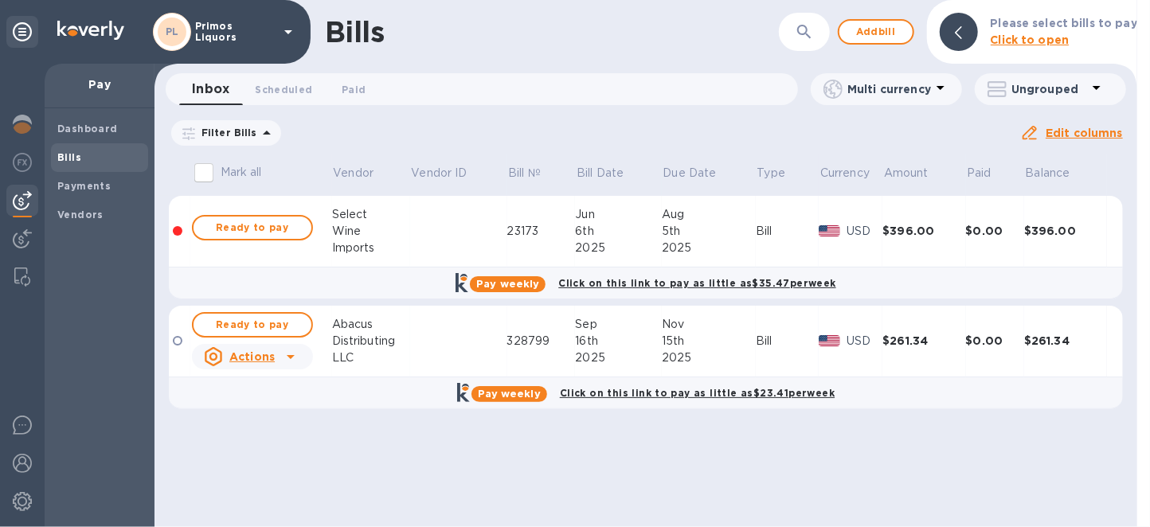
click at [298, 357] on icon at bounding box center [290, 356] width 19 height 19
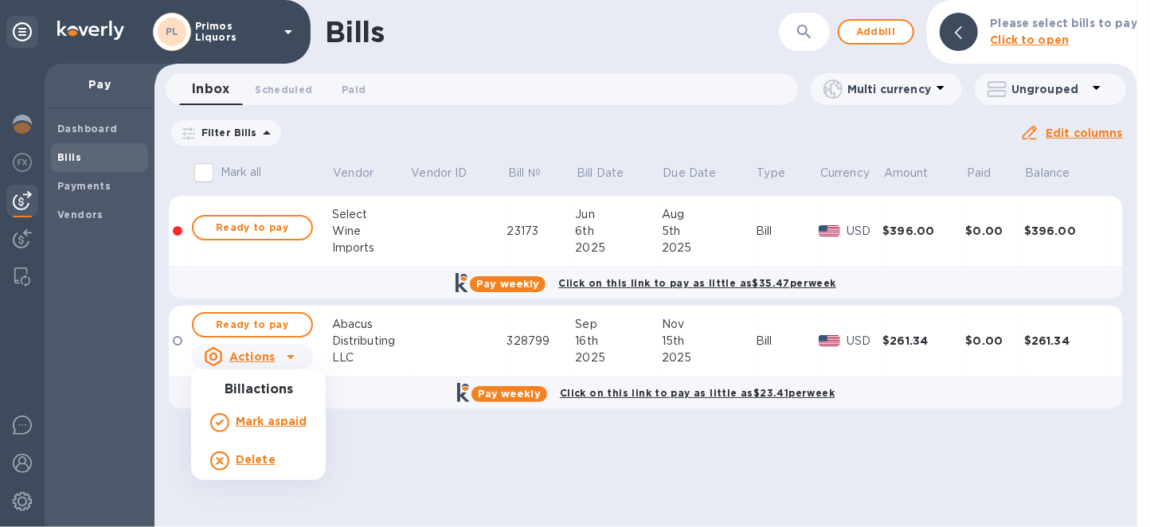
click at [181, 343] on div at bounding box center [575, 263] width 1150 height 527
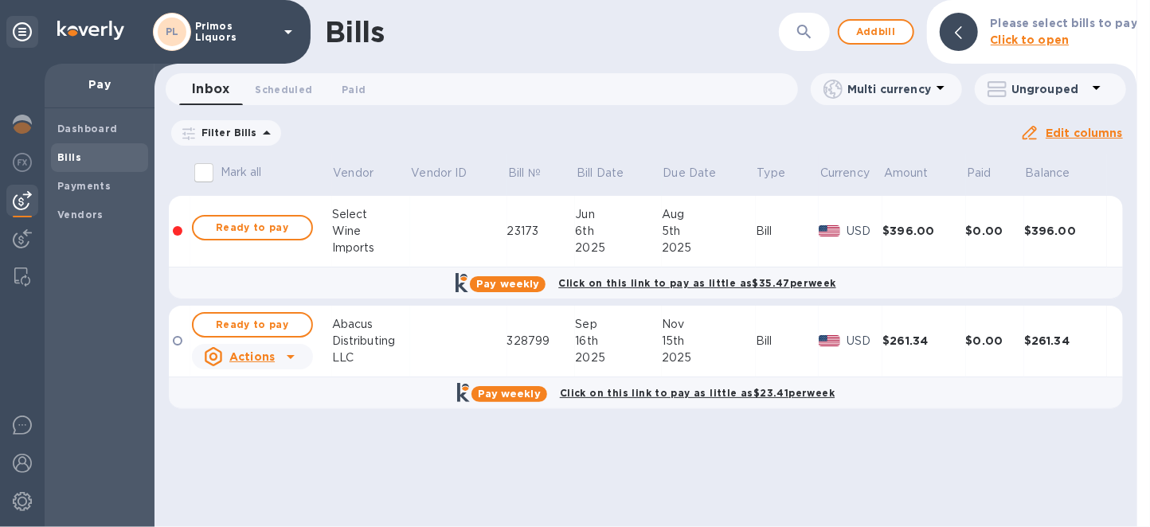
click at [178, 342] on div at bounding box center [178, 341] width 10 height 10
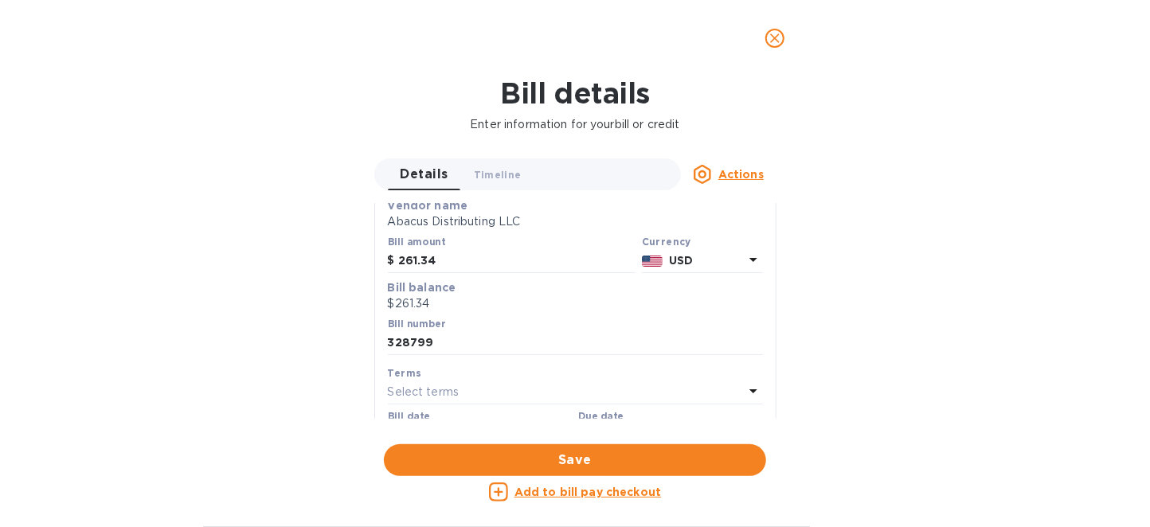
scroll to position [178, 0]
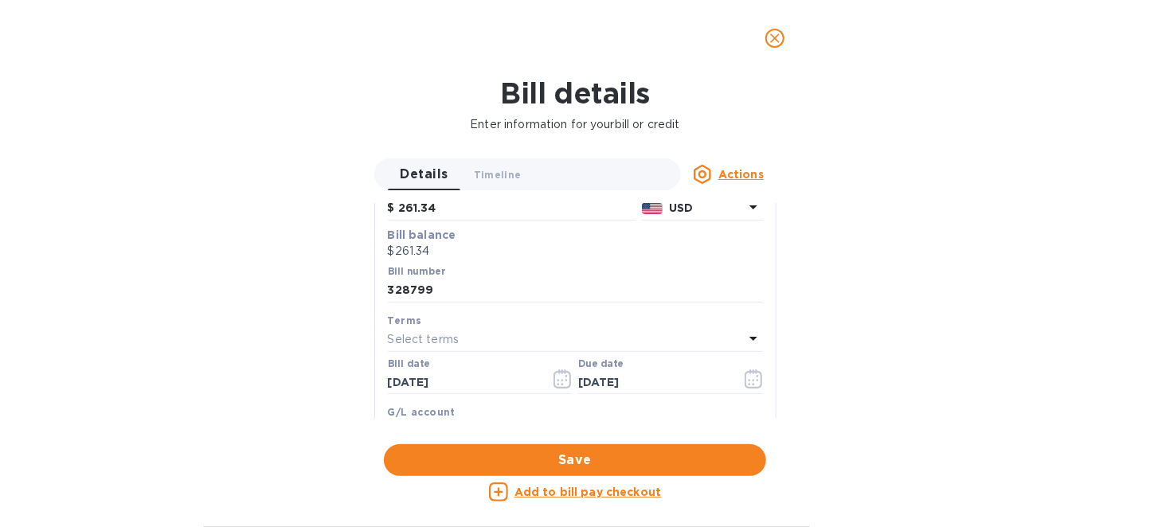
click at [470, 347] on div "Select terms" at bounding box center [566, 340] width 356 height 22
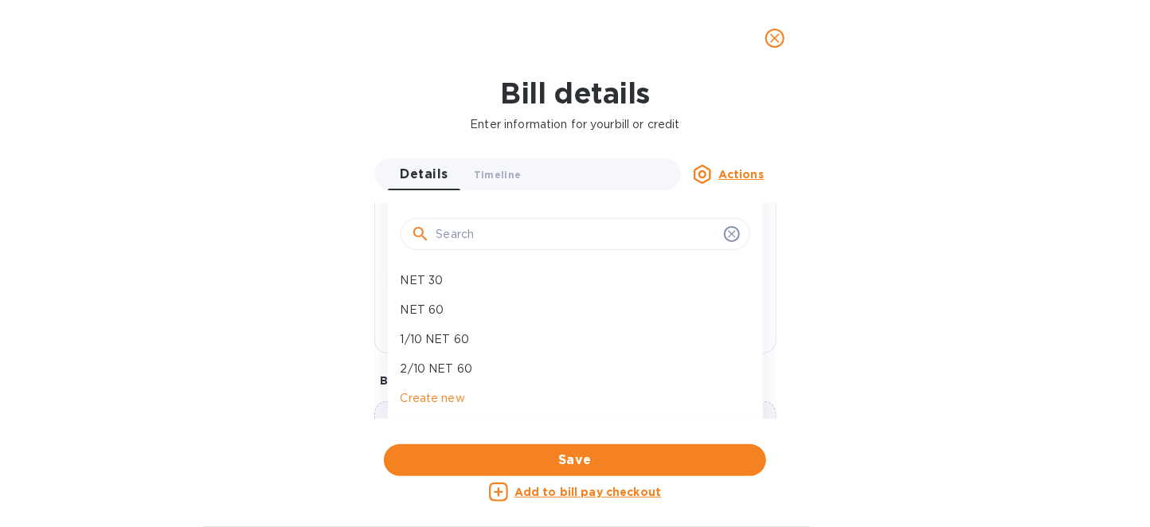
scroll to position [417, 0]
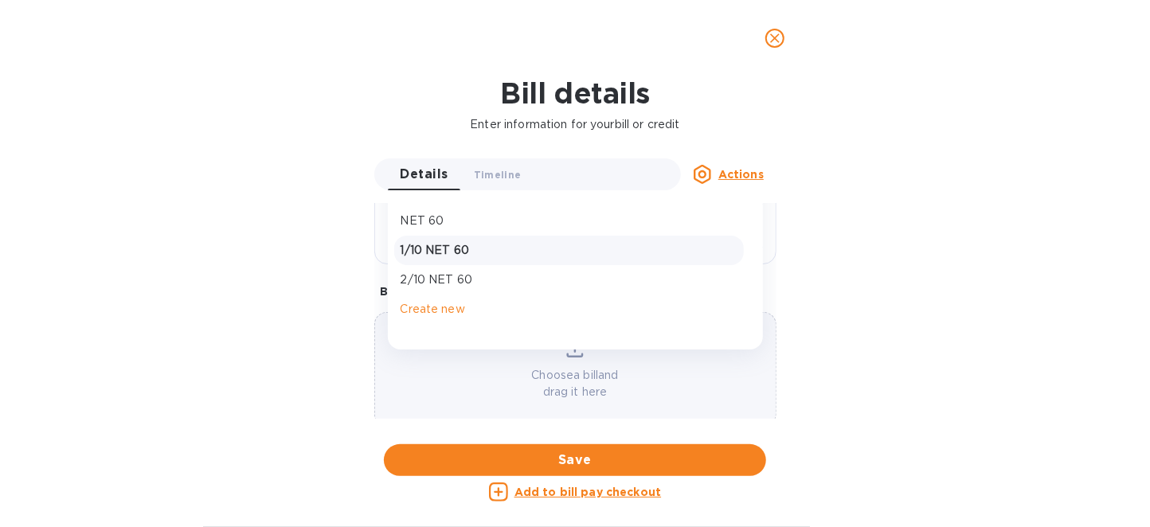
click at [439, 252] on p "1/10 NET 60" at bounding box center [569, 250] width 337 height 17
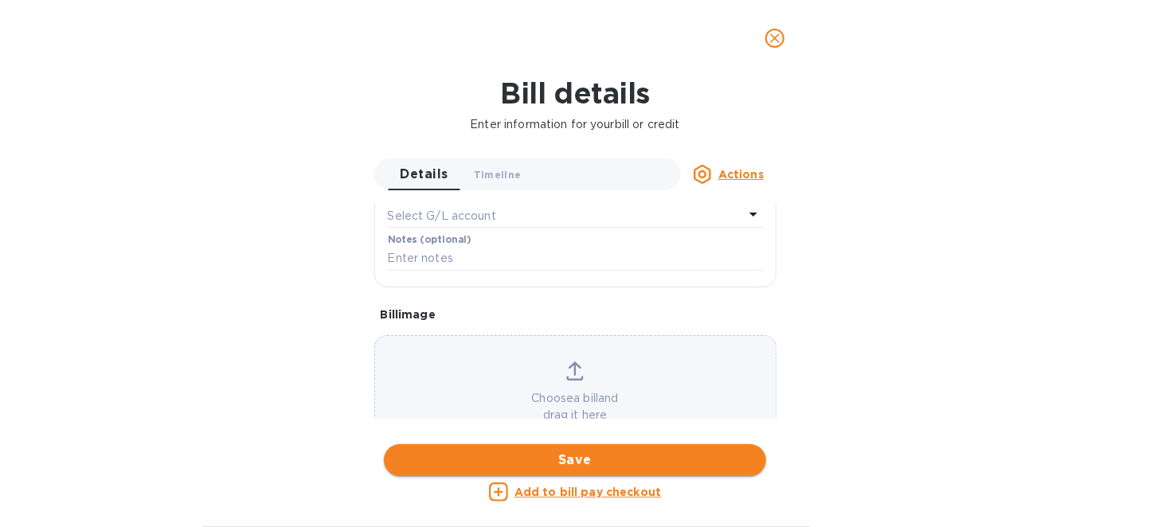
click at [560, 451] on span "Save" at bounding box center [575, 460] width 357 height 19
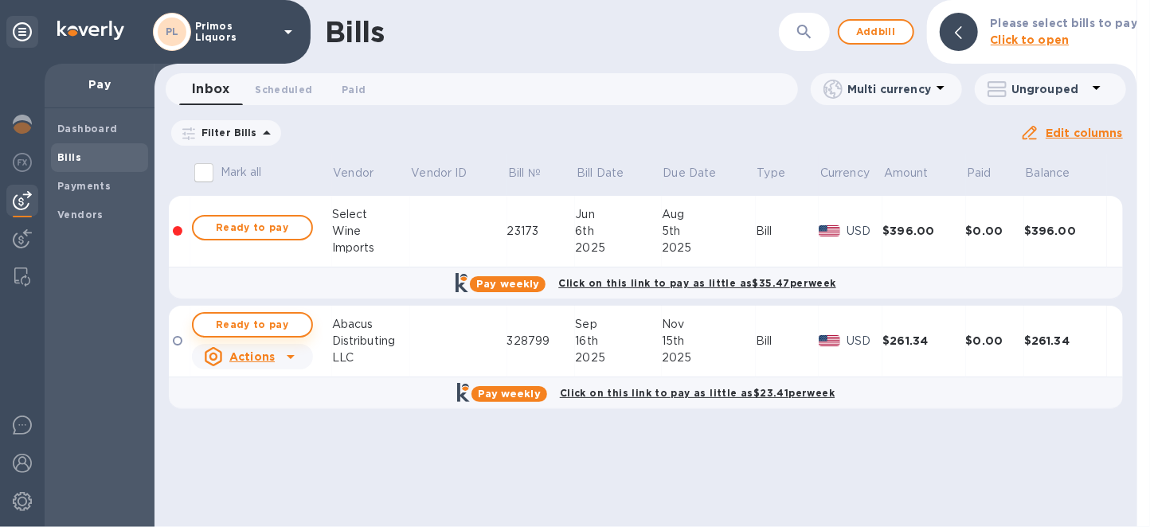
click at [249, 323] on span "Ready to pay" at bounding box center [252, 324] width 92 height 19
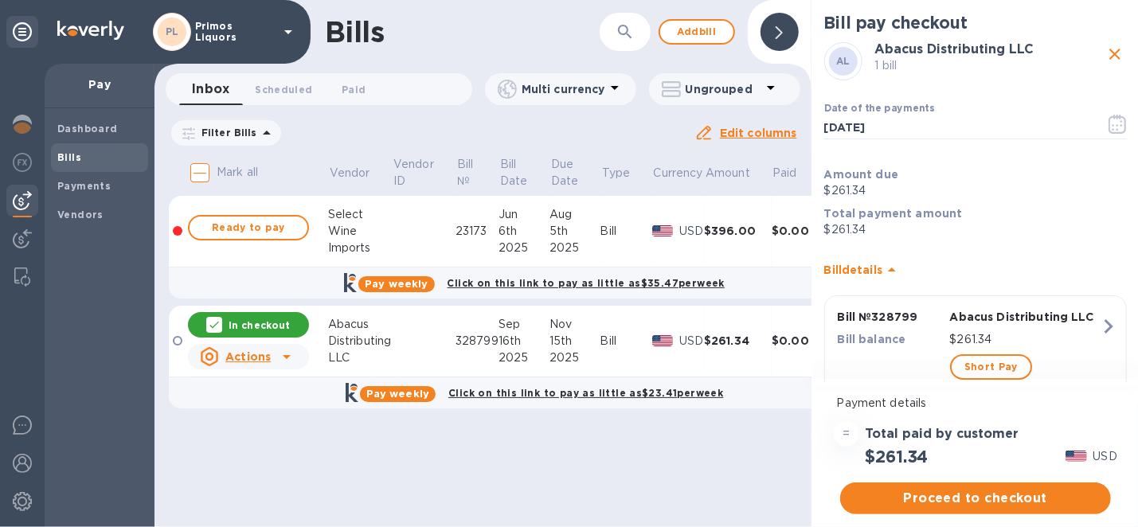
click at [992, 380] on div at bounding box center [975, 382] width 277 height 6
click at [987, 365] on span "Short Pay" at bounding box center [991, 367] width 53 height 19
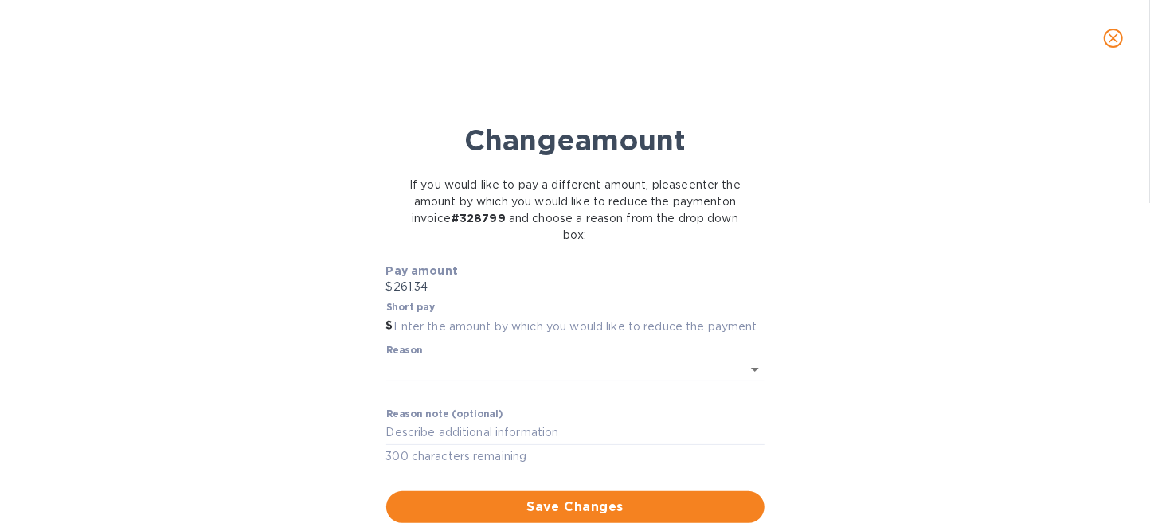
click at [429, 326] on input "text" at bounding box center [578, 327] width 371 height 24
type input "2.61"
click at [464, 367] on body "PL Primos Liquors Pay Dashboard Bills Payments Vendors Bills ​ Add bill Inbox 0…" at bounding box center [575, 263] width 1150 height 527
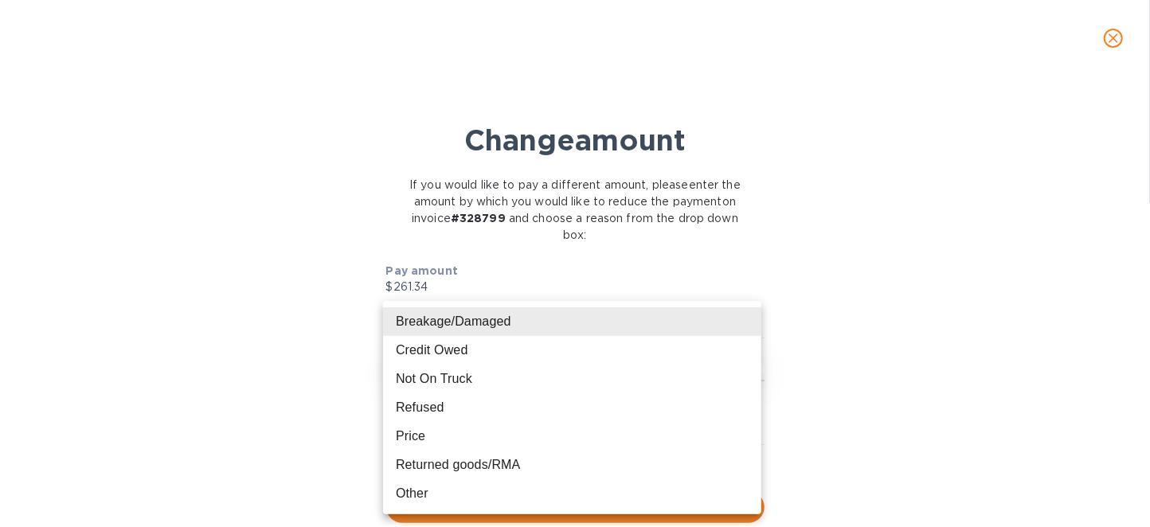
click at [496, 486] on li "Other" at bounding box center [572, 493] width 378 height 29
type input "Other"
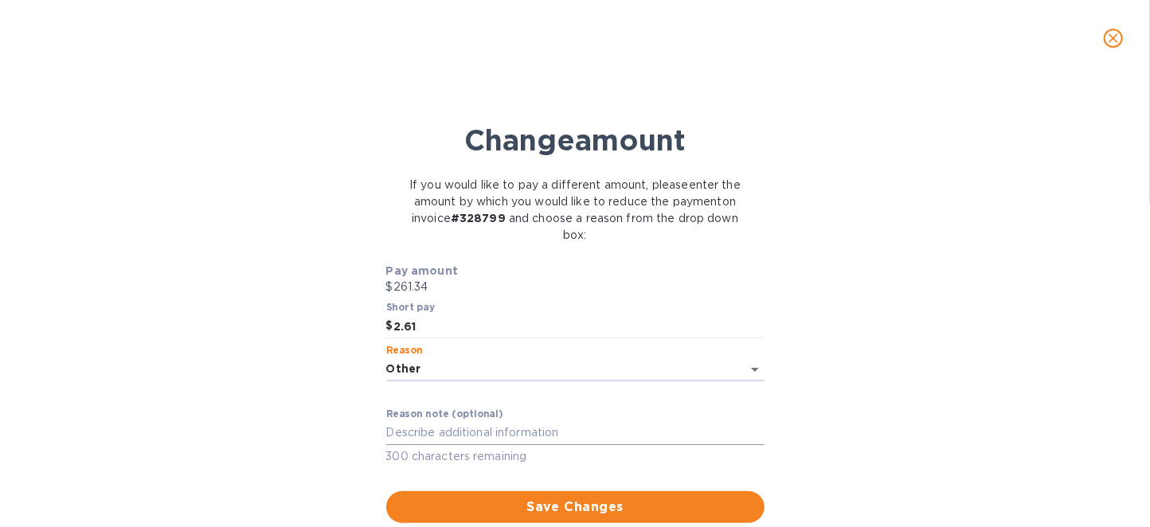
click at [441, 435] on textarea at bounding box center [575, 433] width 378 height 14
type textarea "`"
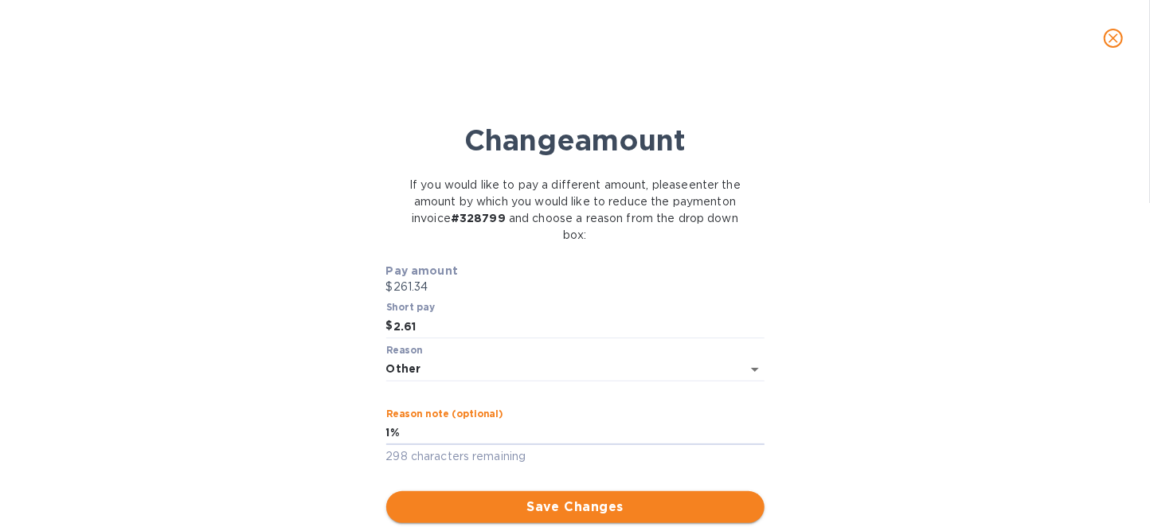
type textarea "1%"
click at [482, 508] on span "Save Changes" at bounding box center [575, 507] width 353 height 19
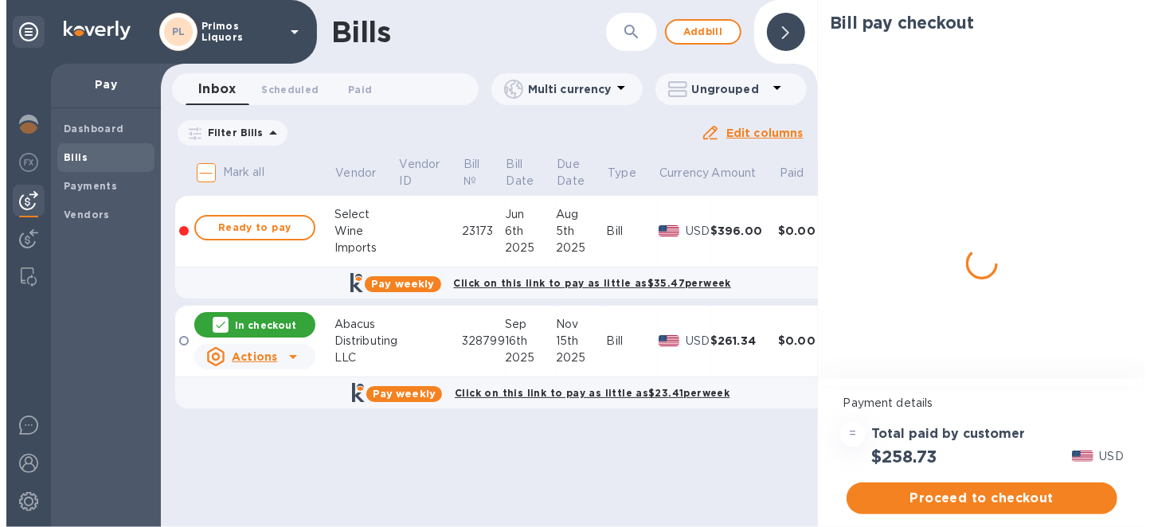
scroll to position [0, 0]
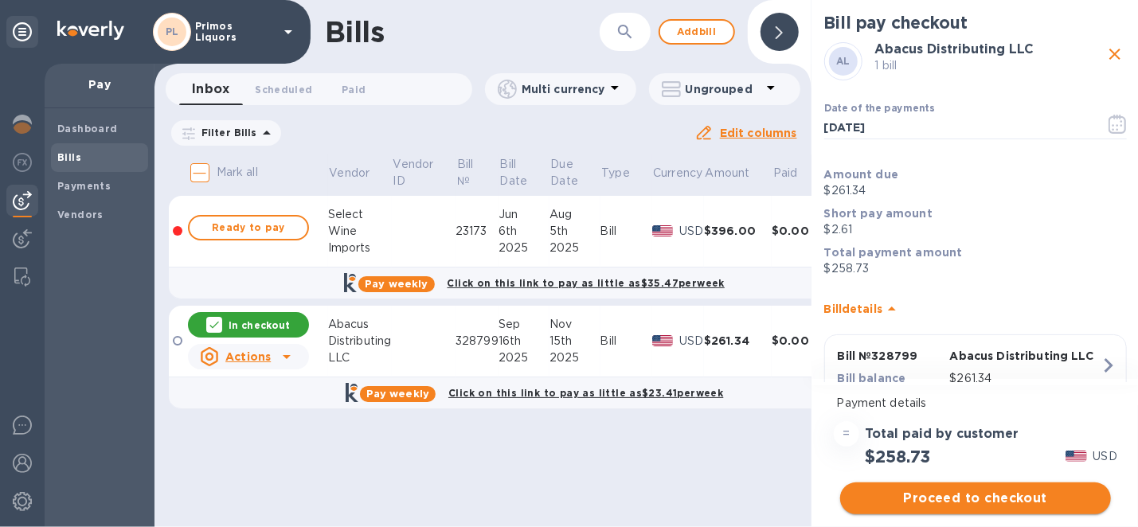
click at [1013, 497] on span "Proceed to checkout" at bounding box center [975, 498] width 245 height 19
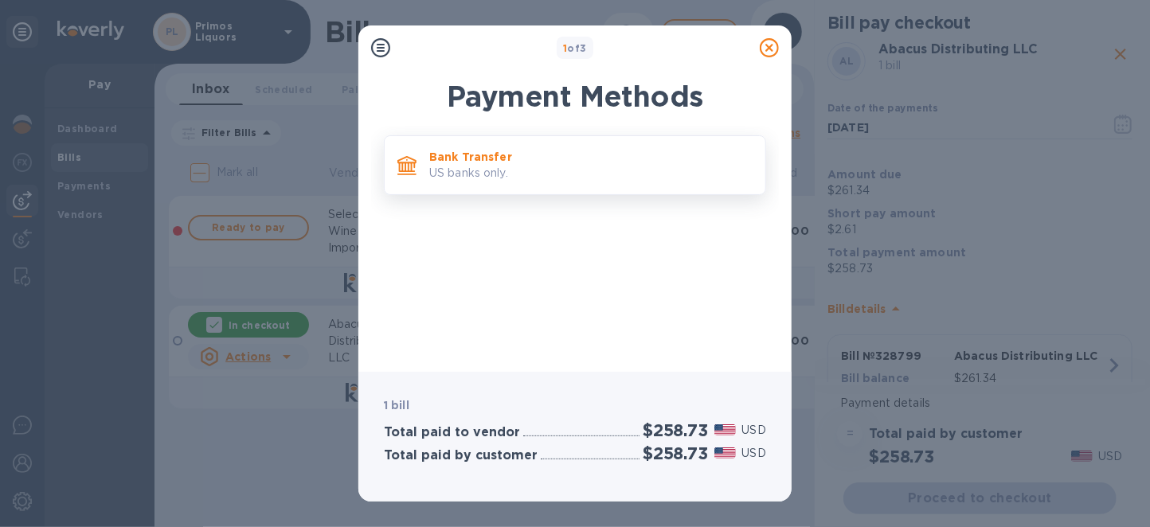
click at [533, 162] on p "Bank Transfer" at bounding box center [590, 157] width 323 height 16
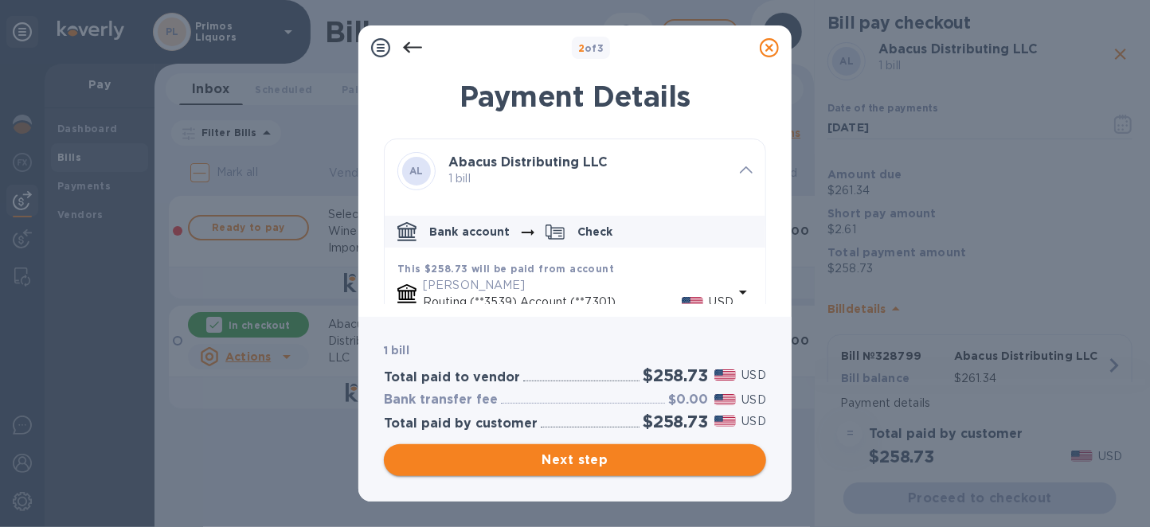
click at [586, 472] on button "Next step" at bounding box center [575, 460] width 382 height 32
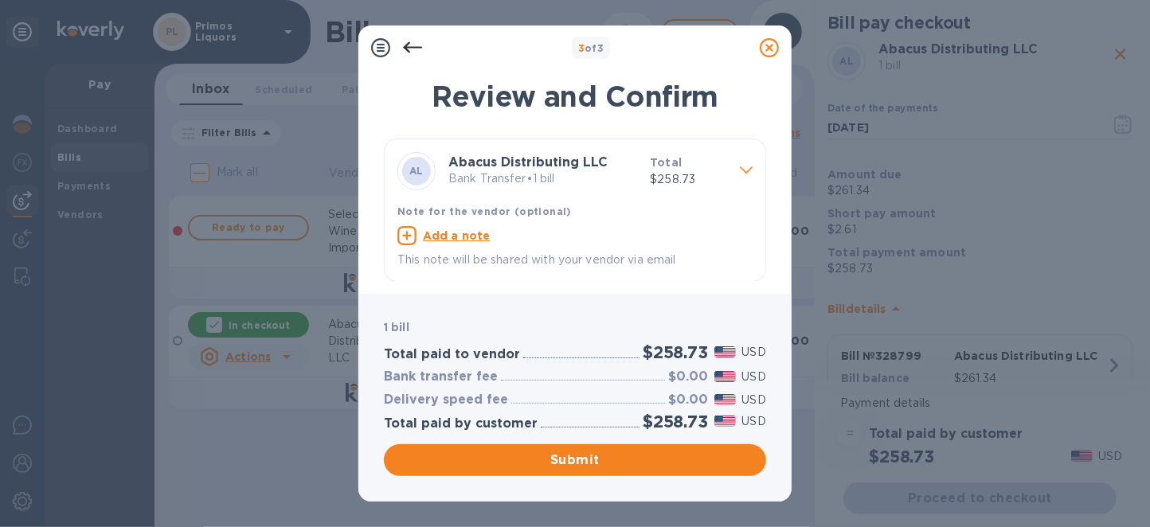
scroll to position [1, 0]
click at [643, 468] on span "Submit" at bounding box center [575, 460] width 357 height 19
